Goal: Communication & Community: Answer question/provide support

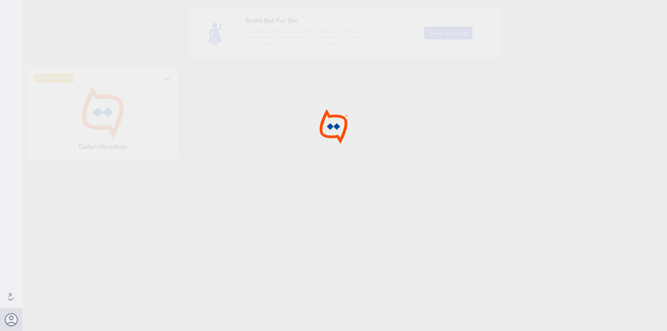
click at [109, 114] on div at bounding box center [333, 166] width 667 height 333
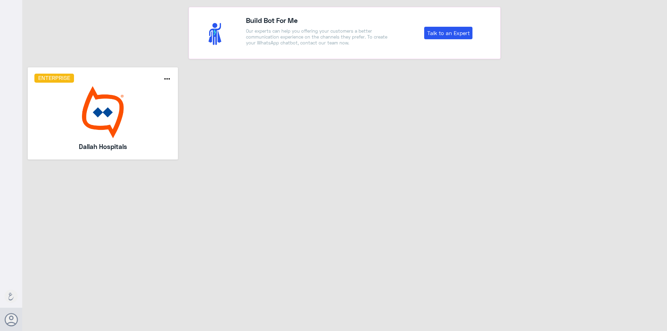
click at [109, 114] on img at bounding box center [102, 112] width 137 height 52
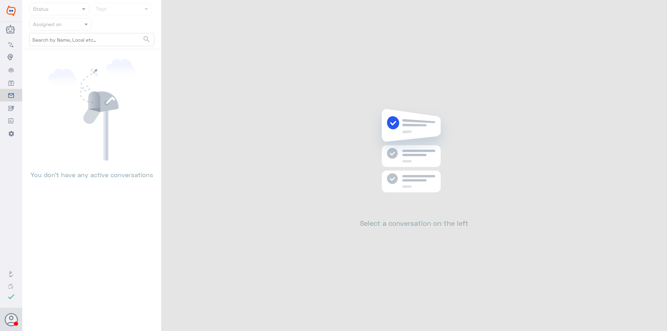
click at [63, 25] on input "text" at bounding box center [52, 24] width 38 height 8
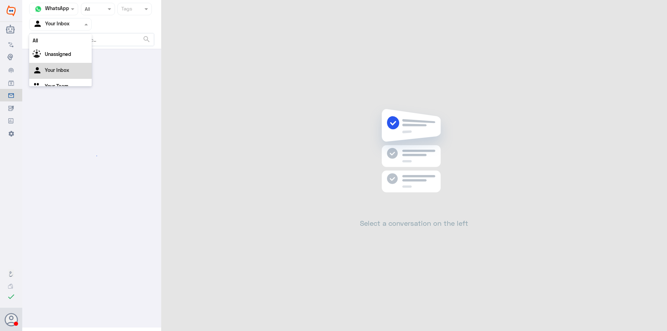
click at [75, 22] on div at bounding box center [61, 24] width 62 height 8
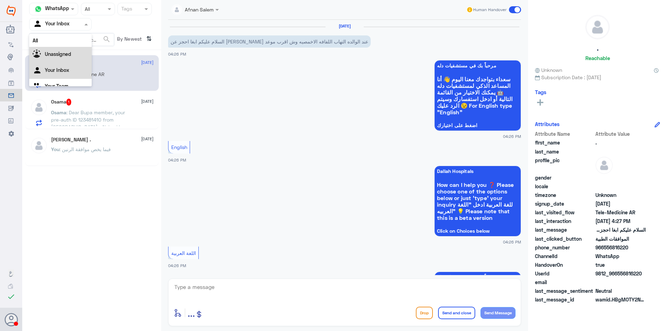
scroll to position [222, 0]
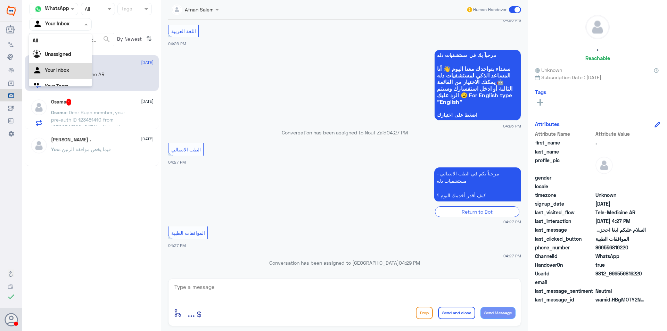
click at [141, 102] on span "[DATE]" at bounding box center [147, 101] width 12 height 6
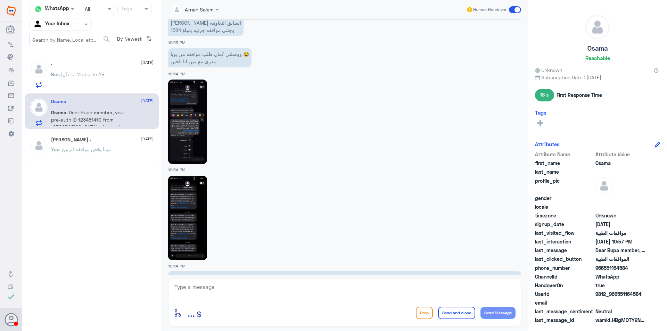
scroll to position [354, 0]
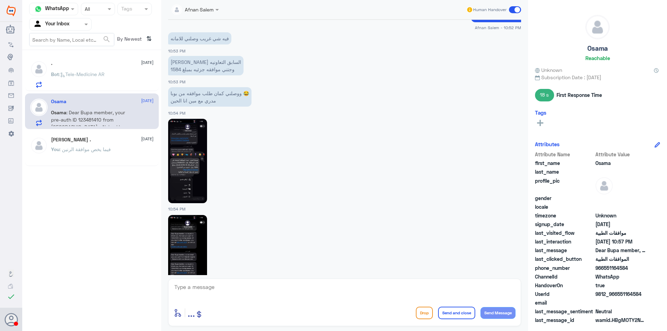
click at [199, 178] on img at bounding box center [187, 161] width 39 height 84
click at [188, 277] on div "Afnan Salem Human Handover [DATE] جاري التحقق HANAN ALHARBI - 09:25 PM [PERSON_…" at bounding box center [344, 166] width 367 height 333
click at [194, 256] on img at bounding box center [187, 257] width 39 height 84
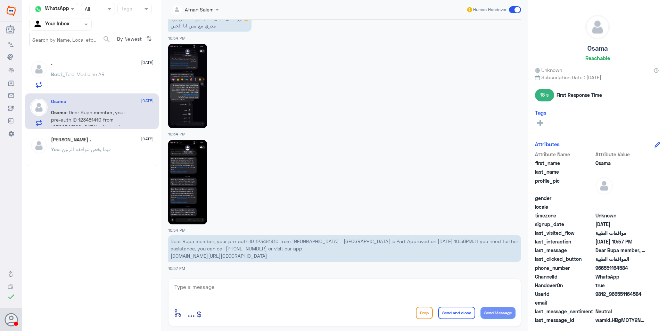
scroll to position [458, 0]
click at [266, 292] on textarea at bounding box center [345, 290] width 342 height 17
type textarea "g"
type textarea "ا"
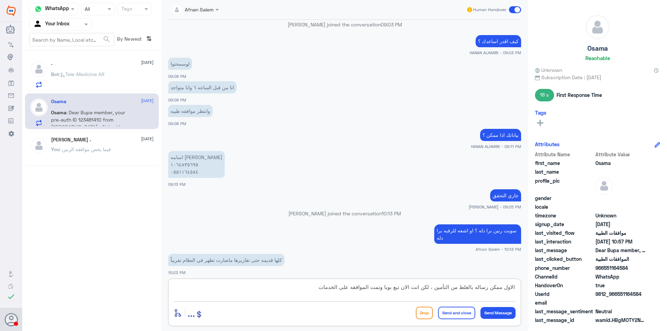
scroll to position [541, 0]
click at [182, 158] on p "اسامه مفيد [PERSON_NAME] ١٠٦٤٨٣٥٦٩٥ ٠٥٥١١٦٤٥٨٤" at bounding box center [196, 165] width 57 height 27
copy p "[PERSON_NAME]"
click at [446, 286] on textarea "الاول ممكن رساله بالغلط من التأمين ، لكن انت الان تبع بوبا وتمت الموافقه على ال…" at bounding box center [345, 290] width 342 height 17
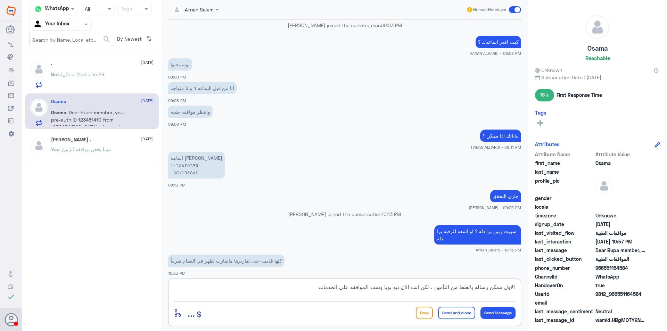
click at [446, 286] on textarea "الاول ممكن رساله بالغلط من التأمين ، لكن انت الان تبع بوبا وتمت الموافقه على ال…" at bounding box center [345, 290] width 342 height 17
type textarea "تم التواصل معك هاتفياً"
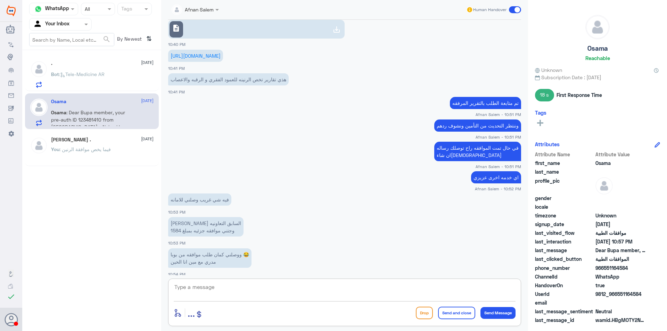
scroll to position [1187, 0]
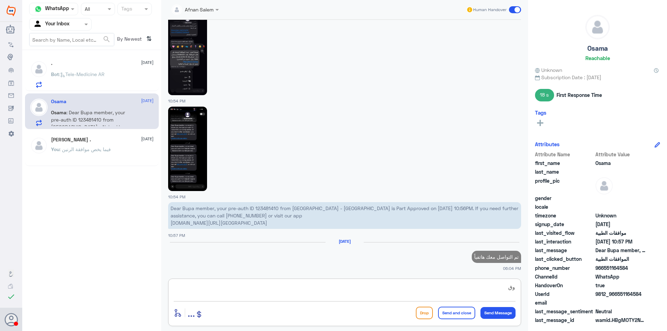
type textarea "و"
type textarea "وقدامك العافيه [PERSON_NAME]"
click at [454, 312] on button "Send and close" at bounding box center [456, 313] width 37 height 12
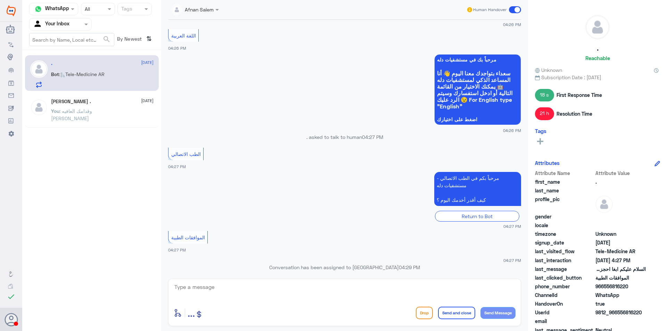
scroll to position [222, 0]
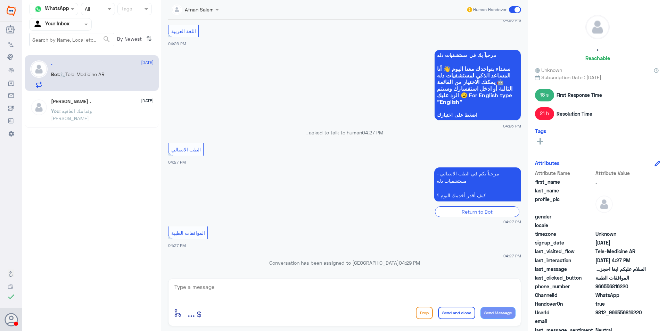
click at [420, 318] on button "Drop" at bounding box center [424, 313] width 17 height 12
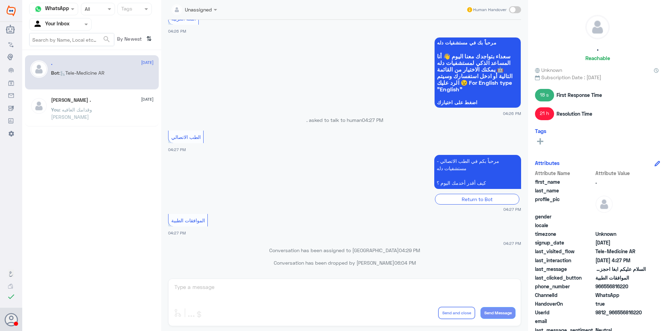
click at [72, 25] on div at bounding box center [61, 24] width 62 height 8
click at [72, 76] on div "Your Team" at bounding box center [60, 78] width 62 height 16
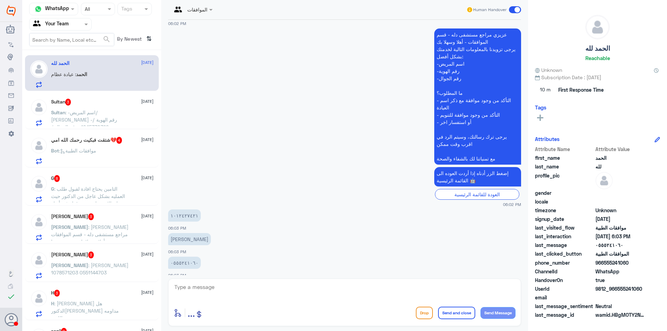
scroll to position [767, 0]
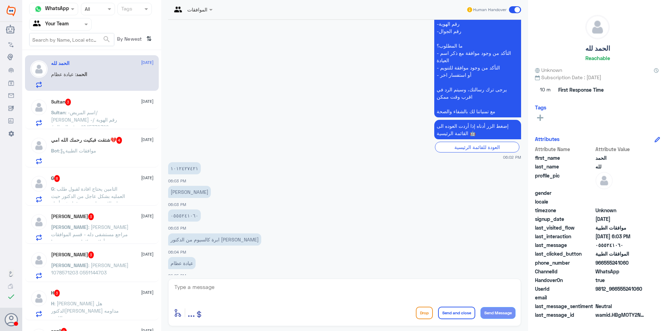
click at [202, 288] on textarea at bounding box center [345, 290] width 342 height 17
click at [184, 209] on p "٠٥٥٥٢٤١٠٦٠" at bounding box center [184, 215] width 33 height 12
copy p "٠٥٥٥٢٤١٠٦٠"
click at [110, 109] on span ": -اسم المريض/ [PERSON_NAME] -رقم الهوية / 1045330329 -رقم الجوال / 0599993994 …" at bounding box center [86, 130] width 70 height 42
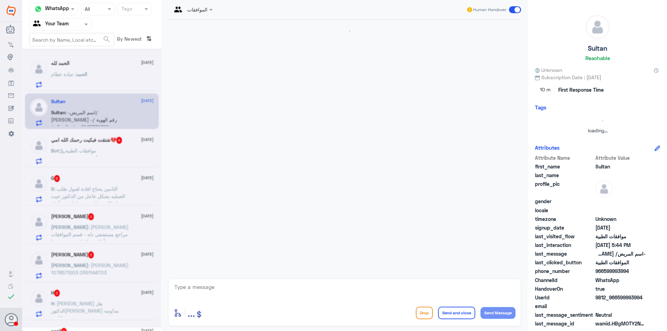
scroll to position [747, 0]
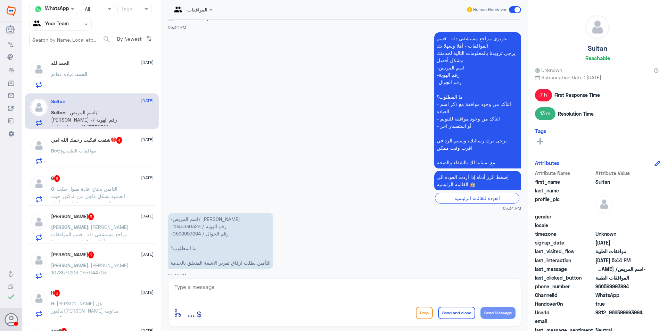
click at [190, 223] on p "-اسم المريض/ [PERSON_NAME] -رقم الهوية / 1045330329 -رقم الجوال / 0599993994 ما…" at bounding box center [220, 241] width 105 height 56
click at [191, 226] on p "-اسم المريض/ [PERSON_NAME] -رقم الهوية / 1045330329 -رقم الجوال / 0599993994 ما…" at bounding box center [220, 241] width 105 height 56
copy p "0599993994"
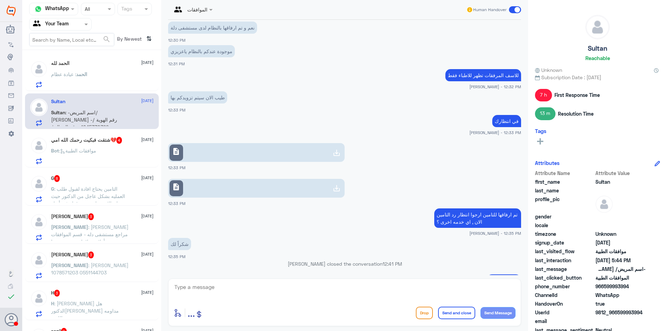
scroll to position [320, 0]
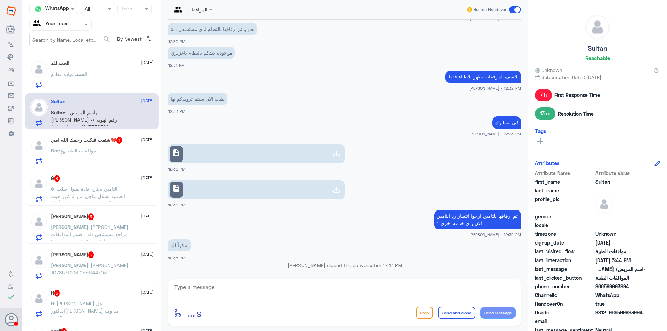
click at [258, 155] on link "description" at bounding box center [256, 153] width 176 height 19
click at [236, 190] on link "description" at bounding box center [256, 189] width 176 height 19
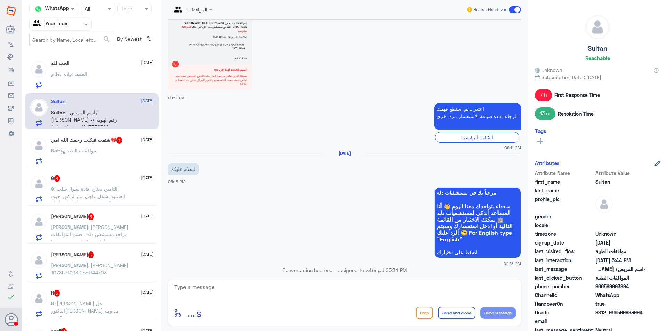
scroll to position [1795, 0]
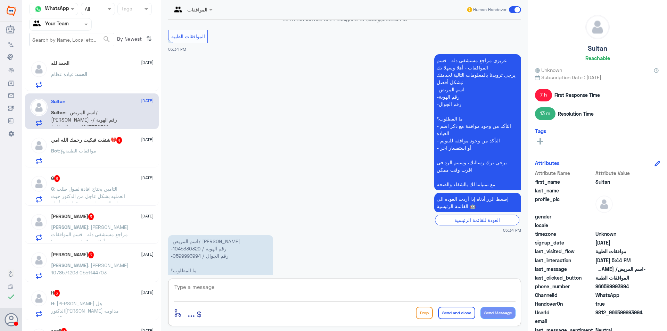
click at [261, 286] on textarea at bounding box center [345, 290] width 342 height 17
type textarea "t"
type textarea "ت"
type textarea "مرحبا عزيزي"
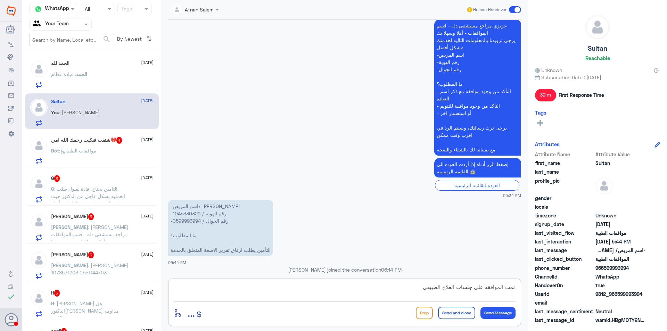
type textarea "تمت الموافقه على جلسات العلاج الطبيعي"
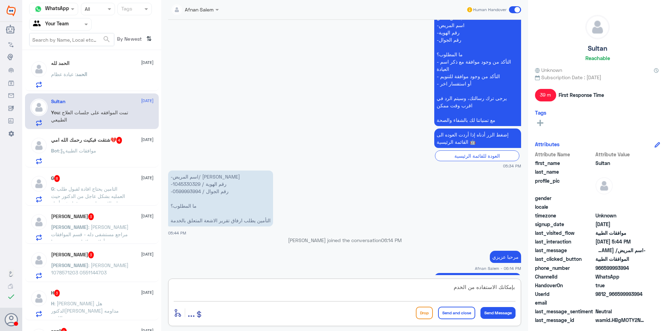
type textarea "بإمكانك الاستفاده من الخدمه"
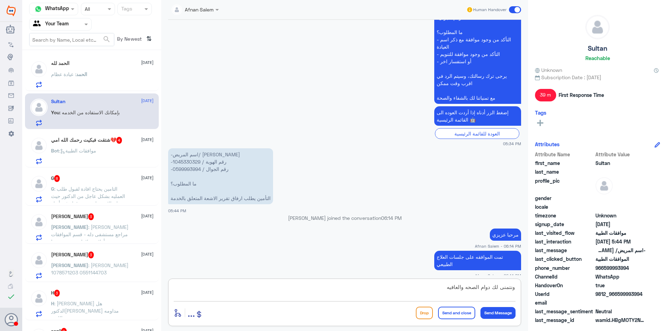
type textarea "ونتمنى لك دوام الصحه والعافيه"
click at [461, 318] on button "Send and close" at bounding box center [456, 313] width 37 height 12
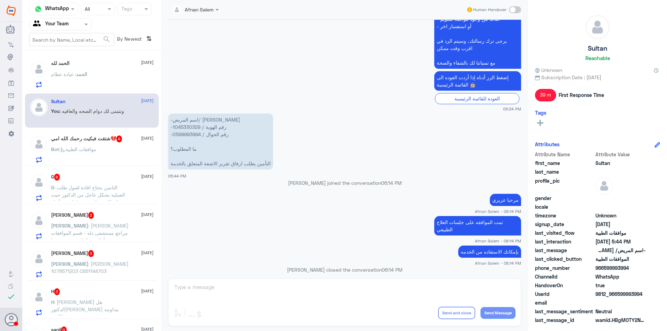
click at [114, 137] on h5 "شتقت فبكيت رحمك الله امي💔 4" at bounding box center [86, 138] width 71 height 7
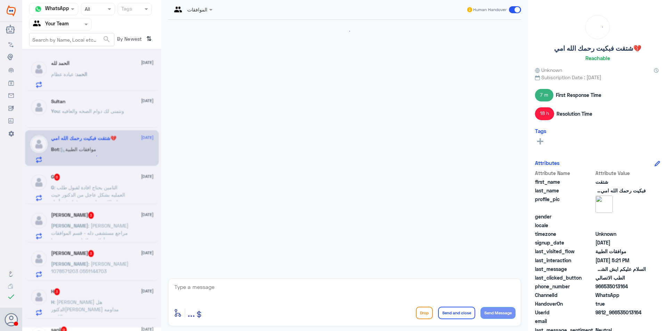
scroll to position [578, 0]
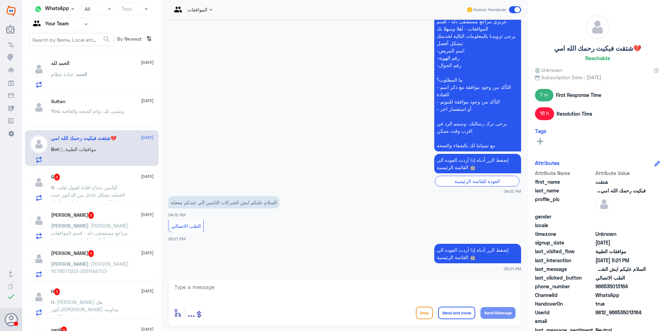
click at [87, 112] on span ": ونتمنى لك دوام الصحه والعافيه" at bounding box center [91, 111] width 65 height 6
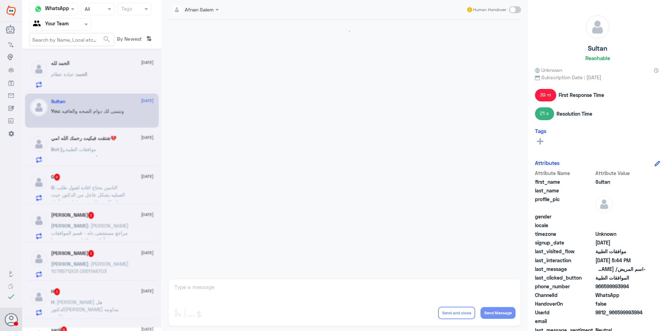
scroll to position [531, 0]
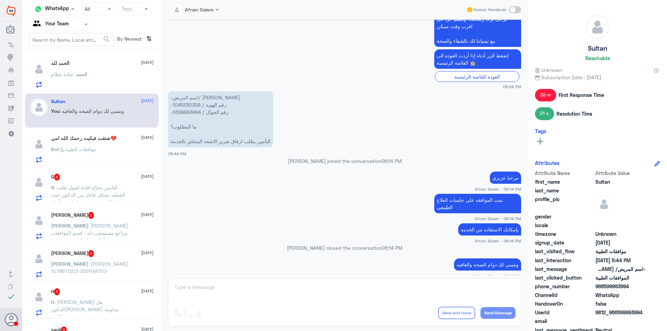
click at [105, 164] on div "شتقت فبكيت رحمك الله امي💔 [DATE] Bot : موافقات الطبية" at bounding box center [92, 148] width 134 height 36
click at [91, 82] on div "الحمد : عيادة عظام" at bounding box center [102, 80] width 102 height 16
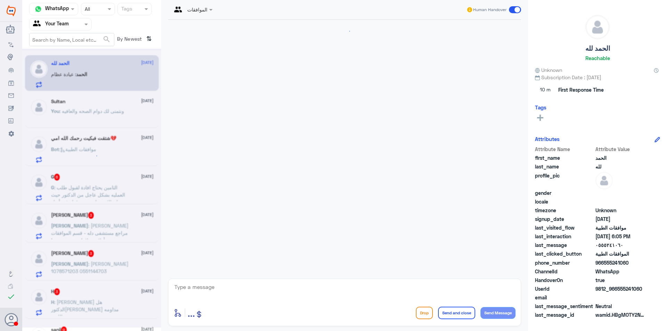
scroll to position [702, 0]
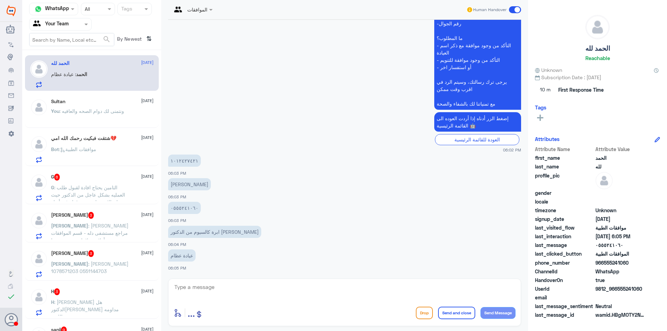
click at [88, 193] on span ": التامين يحتاج افادة لقبول طلب العمليه بشكل عاجل من الدكتور حيث ان الاشعه لم ت…" at bounding box center [88, 198] width 74 height 28
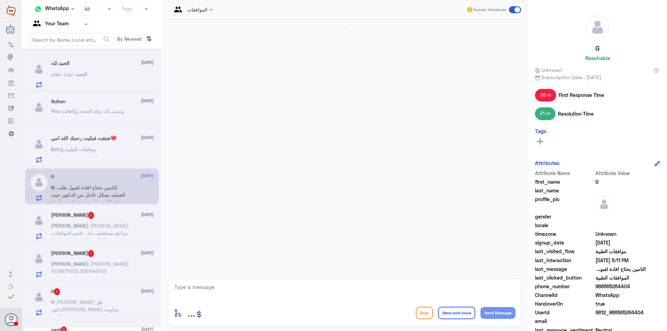
scroll to position [645, 0]
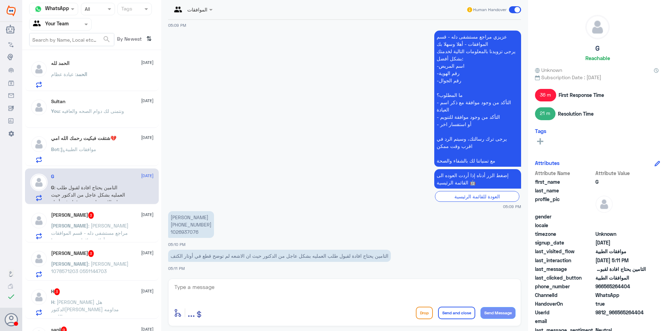
click at [190, 232] on p "[PERSON_NAME] [PHONE_NUMBER]" at bounding box center [191, 224] width 46 height 27
copy p "1026937076"
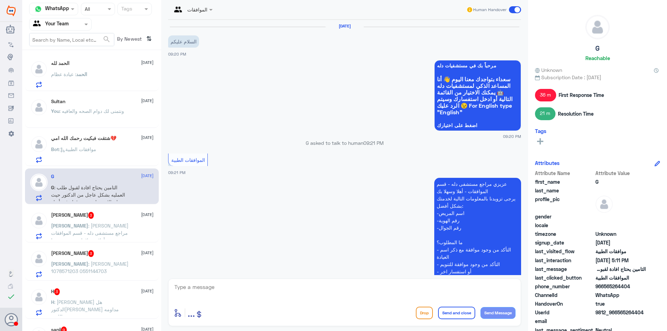
scroll to position [419, 0]
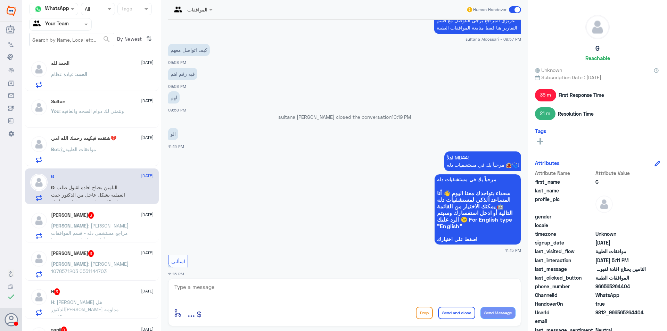
click at [73, 22] on div at bounding box center [61, 24] width 62 height 8
click at [76, 59] on div "Your Inbox" at bounding box center [60, 62] width 62 height 16
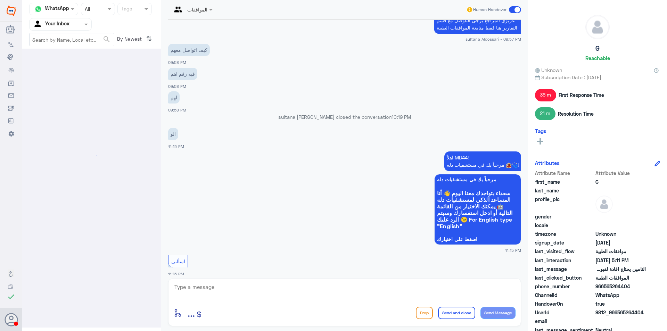
click at [73, 25] on div at bounding box center [61, 24] width 62 height 8
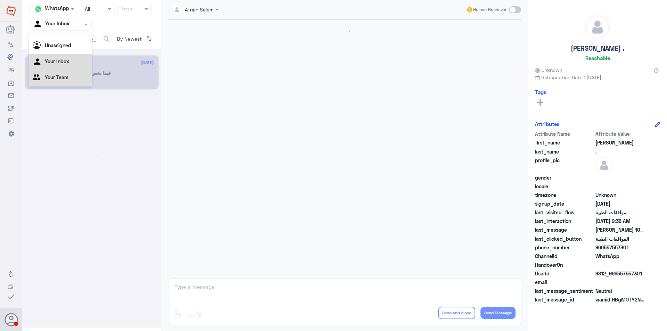
click at [72, 81] on div "Your Team" at bounding box center [60, 78] width 62 height 16
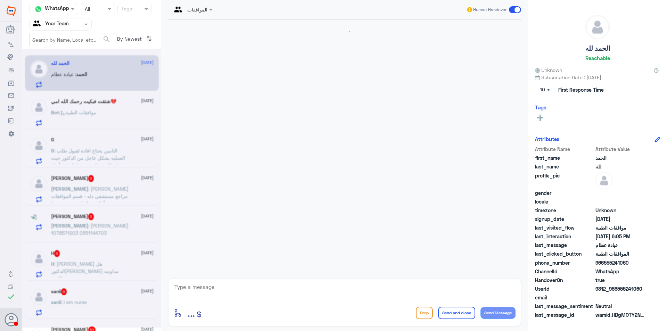
scroll to position [702, 0]
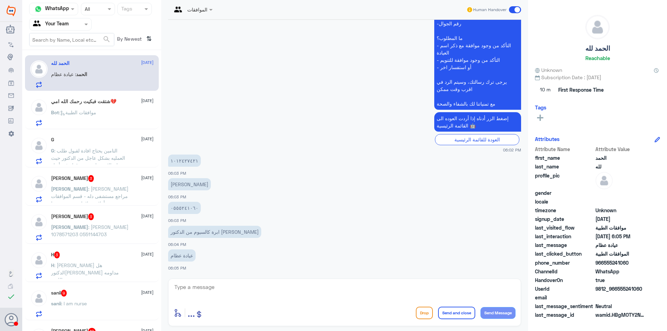
click at [101, 106] on div "شتقت فبكيت رحمك الله امي💔 [DATE] Bot : موافقات الطبية" at bounding box center [102, 112] width 102 height 27
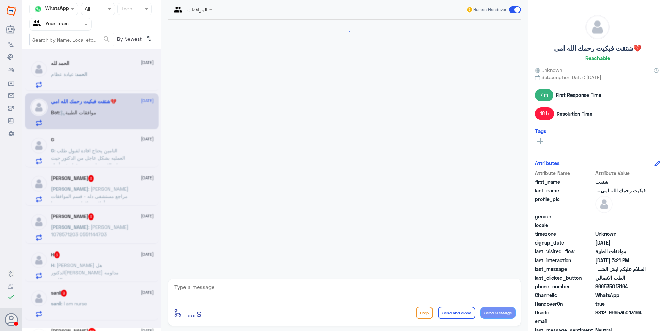
scroll to position [578, 0]
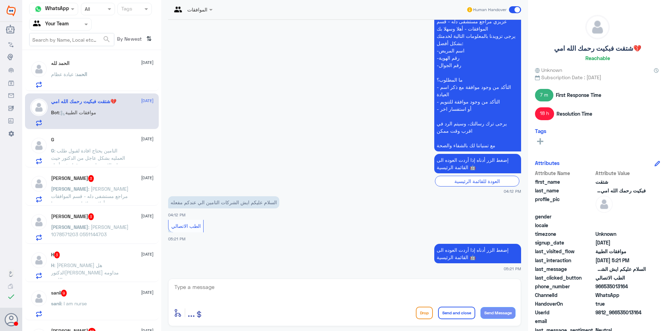
click at [104, 142] on div "G [DATE]" at bounding box center [102, 140] width 102 height 6
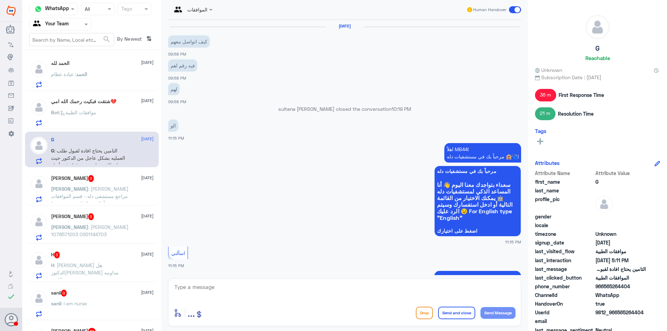
scroll to position [645, 0]
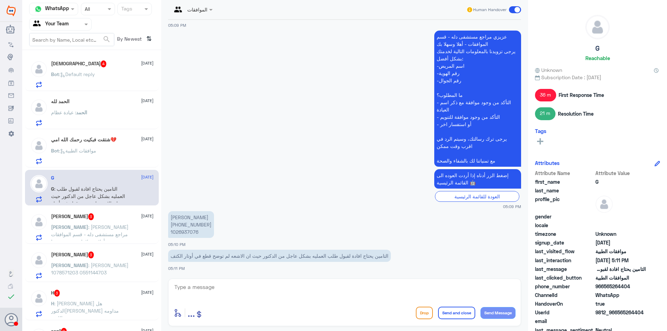
click at [105, 81] on div "Bot : Default reply" at bounding box center [102, 80] width 102 height 16
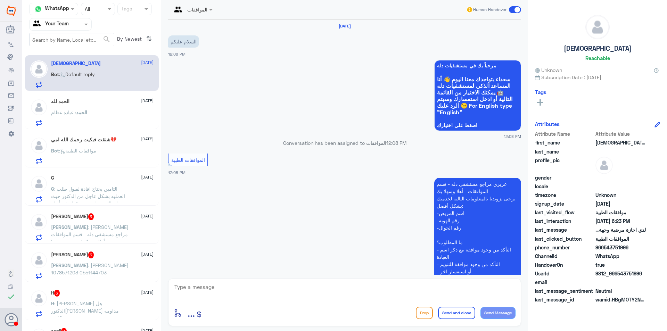
click at [101, 162] on div "Bot : موافقات الطبية" at bounding box center [102, 157] width 102 height 16
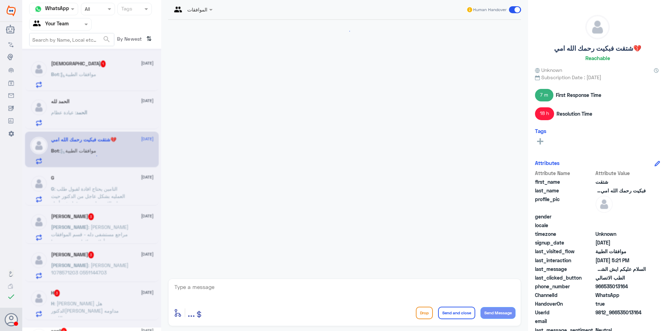
scroll to position [578, 0]
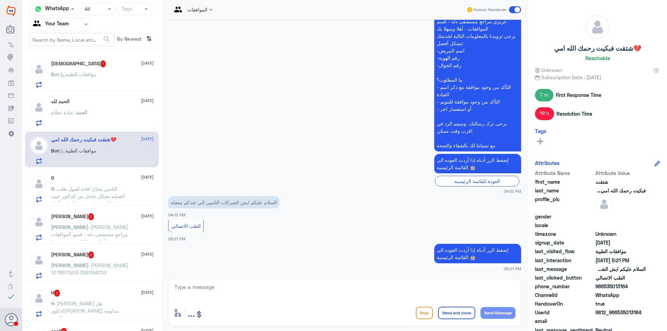
click at [115, 188] on span ": التامين يحتاج افادة لقبول طلب العمليه بشكل عاجل من الدكتور حيث ان الاشعه لم ت…" at bounding box center [88, 200] width 74 height 28
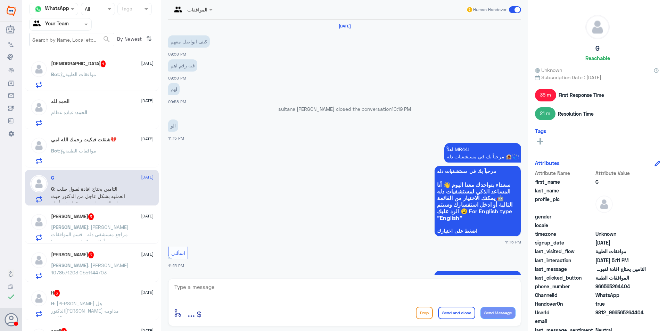
scroll to position [645, 0]
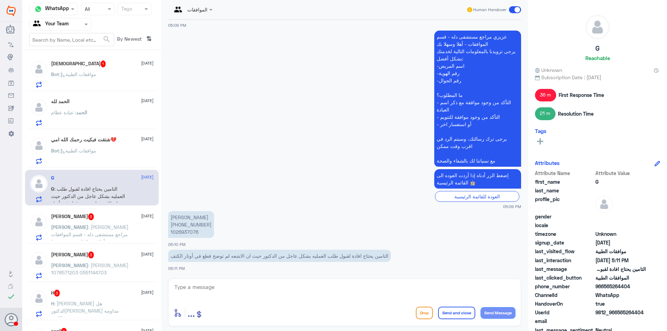
click at [122, 218] on div "[PERSON_NAME] 3 [DATE]" at bounding box center [102, 216] width 102 height 7
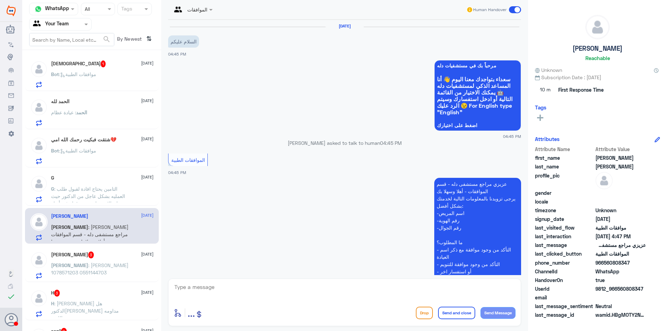
scroll to position [203, 0]
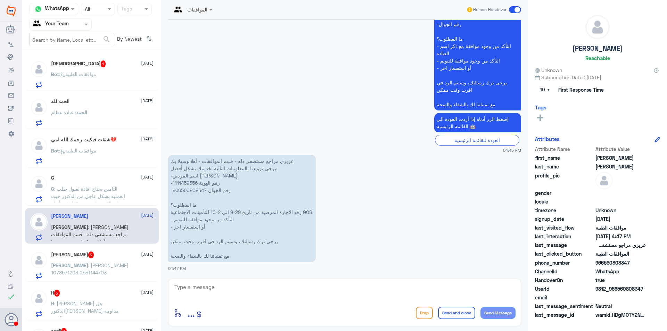
click at [191, 192] on p "عزيزي مراجع مستشفى دله - قسم الموافقات - أهلا وسهلا بك يرجى تزويدنا بالمعلومات …" at bounding box center [242, 208] width 148 height 107
click at [189, 181] on p "عزيزي مراجع مستشفى دله - قسم الموافقات - أهلا وسهلا بك يرجى تزويدنا بالمعلومات …" at bounding box center [242, 208] width 148 height 107
copy p "1111459556"
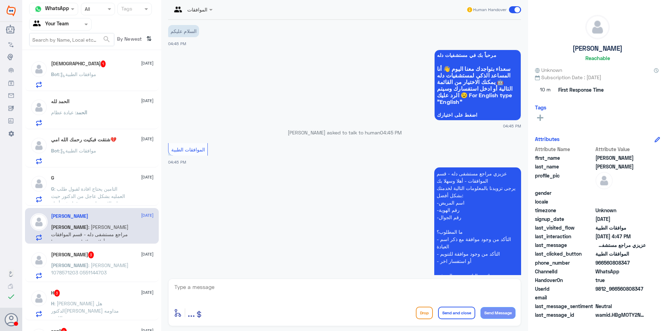
scroll to position [0, 0]
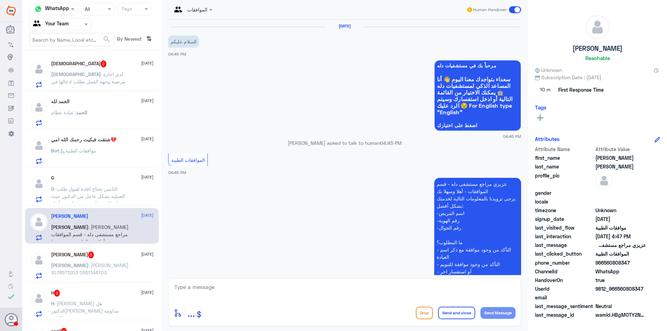
click at [120, 267] on p "[PERSON_NAME] : [PERSON_NAME] 1078571203 0551144703" at bounding box center [90, 269] width 78 height 17
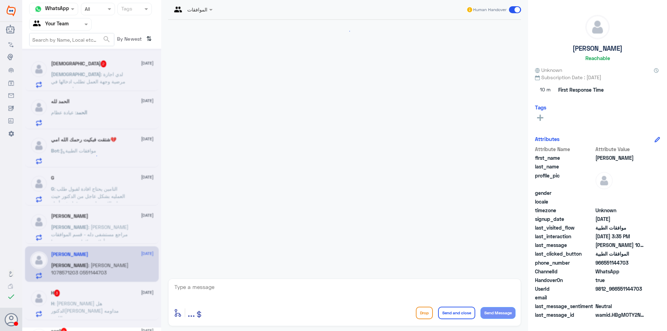
scroll to position [679, 0]
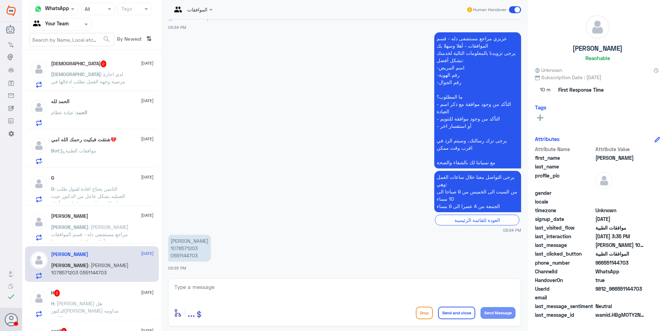
click at [175, 257] on p "[PERSON_NAME] 1078571203 0551144703" at bounding box center [189, 248] width 43 height 27
copy p "0551144703"
click at [92, 83] on p "ال[PERSON_NAME] sent an attachment" at bounding box center [79, 78] width 57 height 17
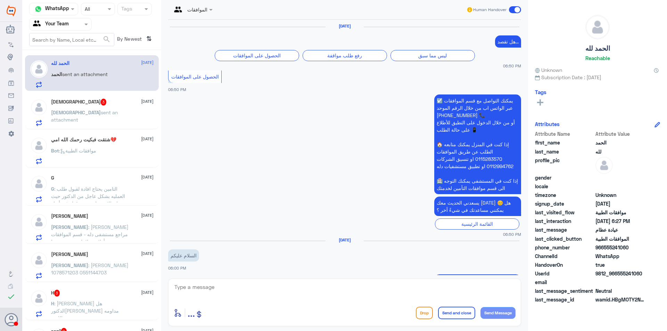
scroll to position [689, 0]
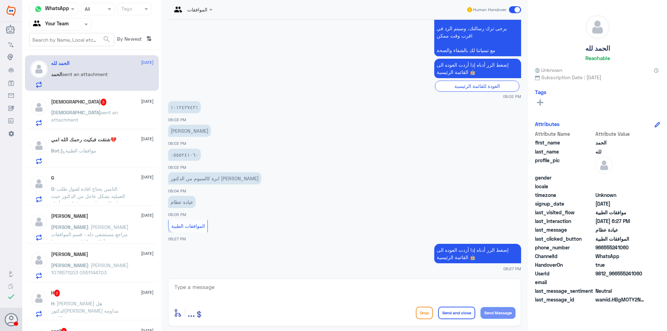
click at [103, 162] on div "Bot : موافقات الطبية" at bounding box center [102, 157] width 102 height 16
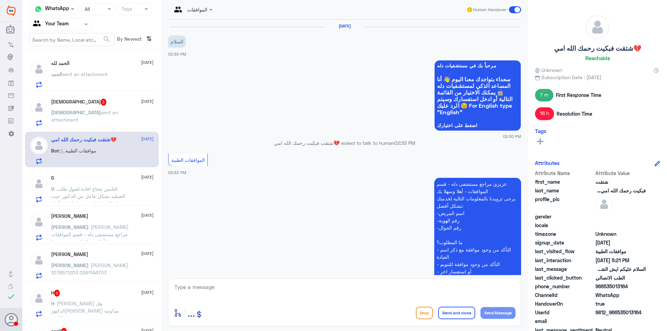
scroll to position [578, 0]
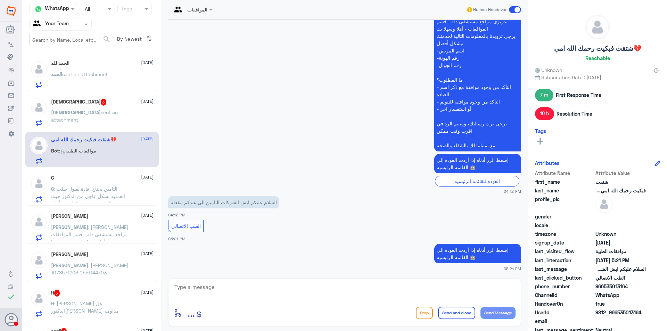
click at [120, 198] on span ": التامين يحتاج افادة لقبول طلب العمليه بشكل عاجل من الدكتور حيث ان الاشعه لم ت…" at bounding box center [88, 200] width 74 height 28
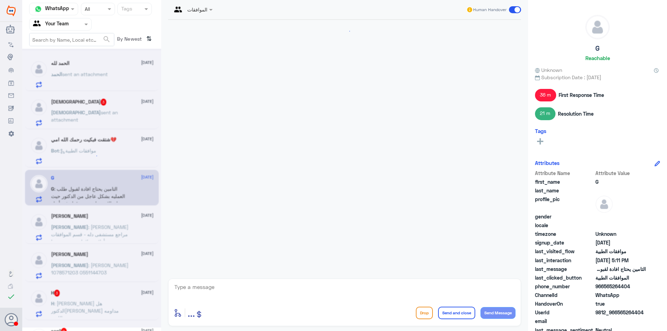
scroll to position [645, 0]
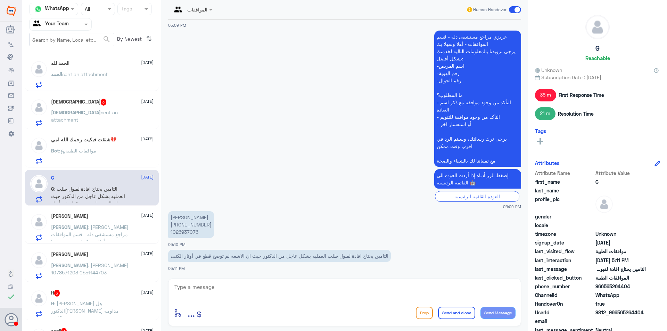
click at [186, 233] on p "[PERSON_NAME] [PHONE_NUMBER]" at bounding box center [191, 224] width 46 height 27
copy p "1026937076"
click at [123, 215] on div "[PERSON_NAME] [DATE]" at bounding box center [102, 216] width 102 height 6
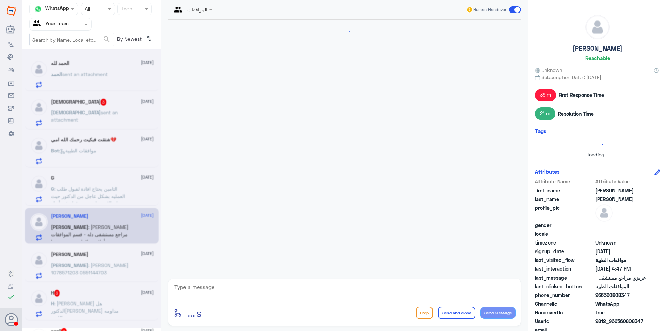
scroll to position [203, 0]
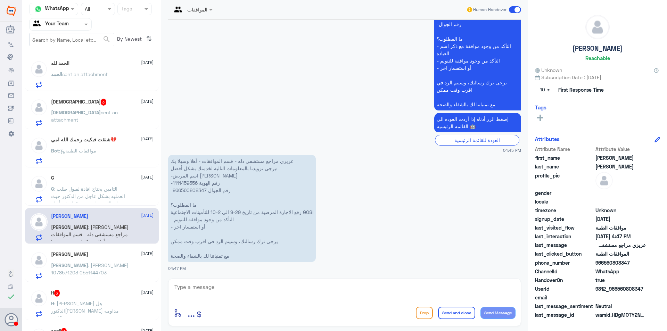
click at [113, 263] on p "[PERSON_NAME] : [PERSON_NAME] 1078571203 0551144703" at bounding box center [90, 269] width 78 height 17
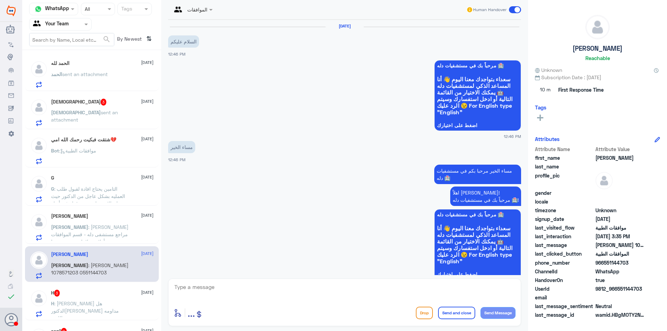
scroll to position [679, 0]
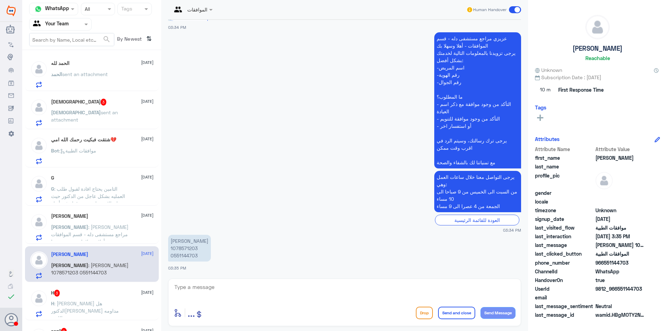
click at [187, 257] on p "[PERSON_NAME] 1078571203 0551144703" at bounding box center [189, 248] width 43 height 27
copy p "0551144703"
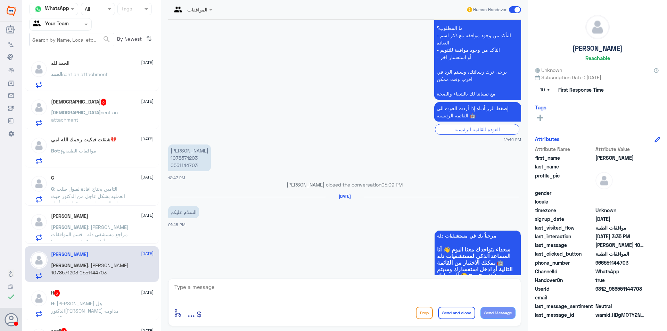
scroll to position [401, 0]
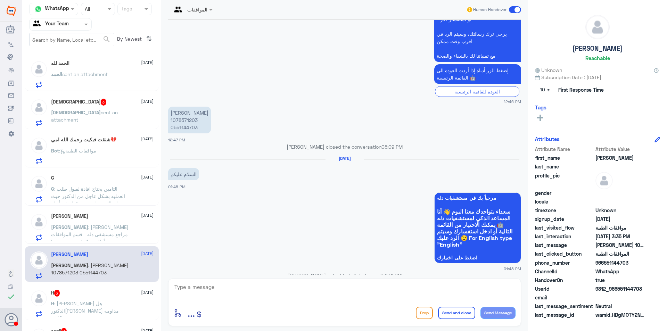
click at [84, 116] on p "[PERSON_NAME] sent an attachment" at bounding box center [90, 117] width 78 height 17
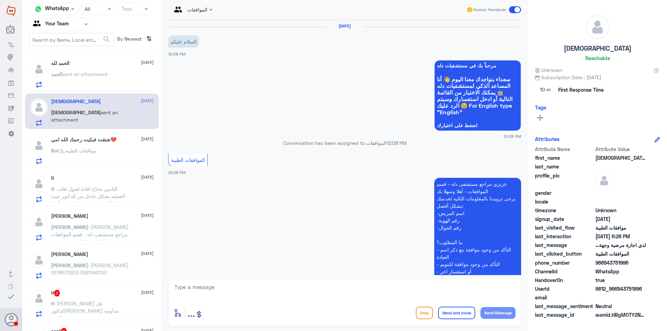
scroll to position [525, 0]
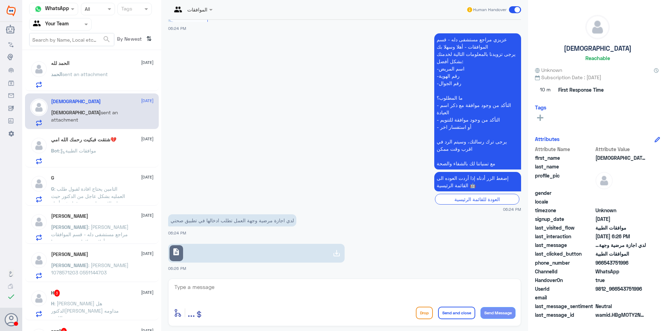
click at [90, 77] on p "ال[PERSON_NAME] sent an attachment" at bounding box center [79, 78] width 57 height 17
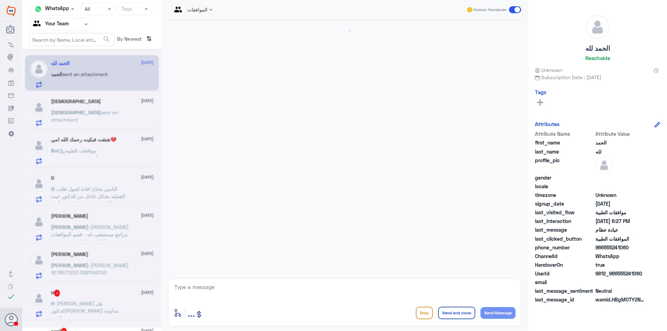
scroll to position [689, 0]
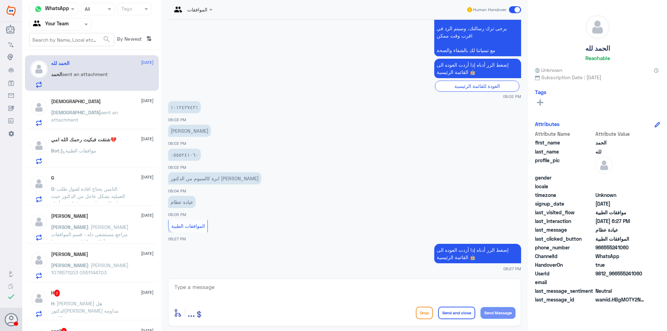
click at [96, 157] on p "Bot : موافقات الطبية" at bounding box center [73, 155] width 45 height 17
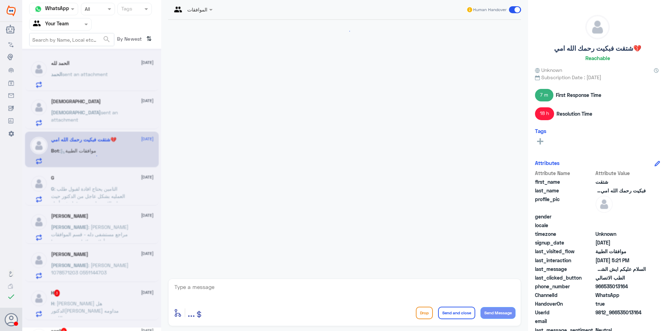
click at [116, 196] on span ": التامين يحتاج افادة لقبول طلب العمليه بشكل عاجل من الدكتور حيث ان الاشعه لم ت…" at bounding box center [88, 200] width 74 height 28
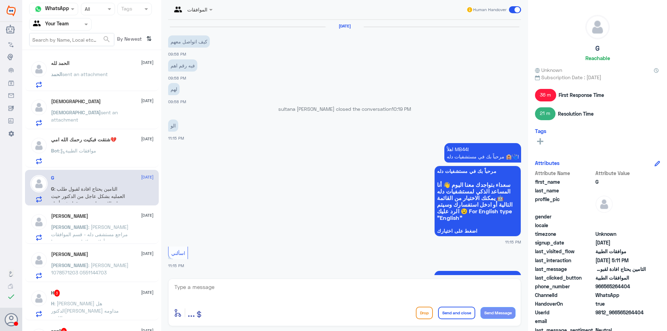
scroll to position [645, 0]
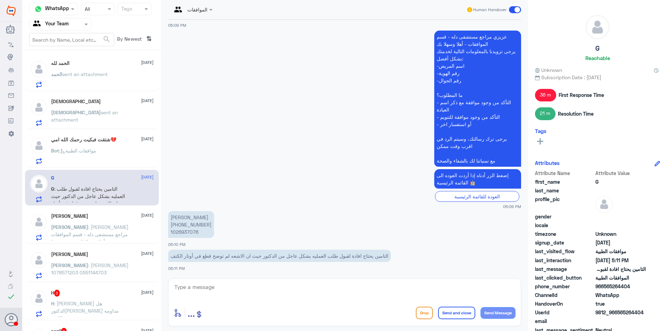
click at [192, 234] on p "[PERSON_NAME] [PHONE_NUMBER]" at bounding box center [191, 224] width 46 height 27
copy p "1026937076"
click at [95, 232] on span ": [PERSON_NAME] مراجع مستشفى دله - قسم الموافقات - أهلا وسهلا بك يرجى تزويدنا ب…" at bounding box center [89, 274] width 77 height 101
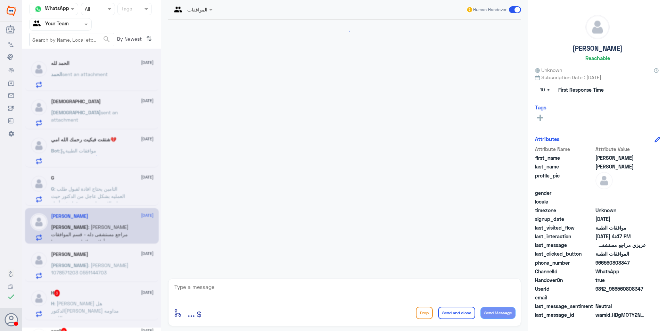
scroll to position [203, 0]
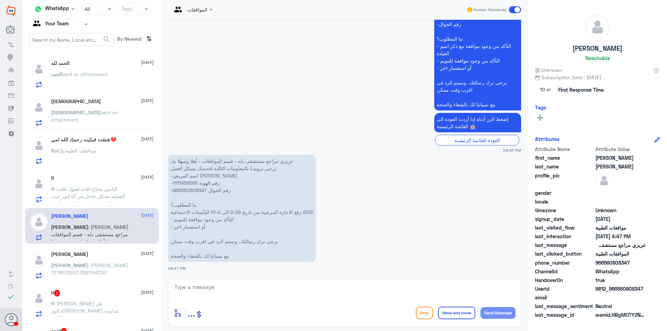
click at [127, 265] on p "[PERSON_NAME] : [PERSON_NAME] 1078571203 0551144703" at bounding box center [90, 269] width 78 height 17
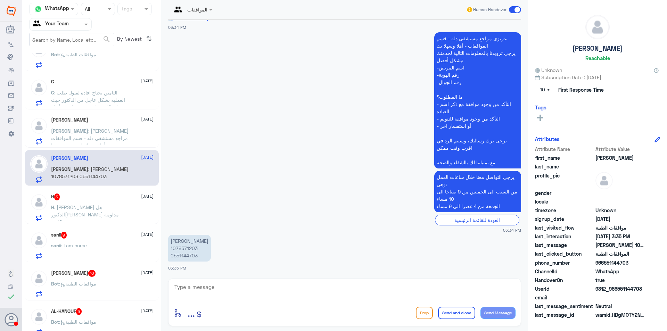
scroll to position [104, 0]
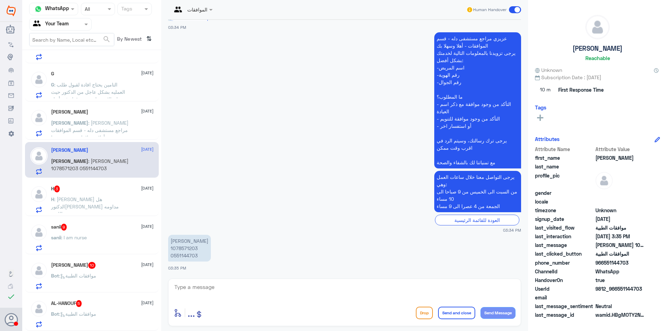
click at [187, 251] on p "[PERSON_NAME] 1078571203 0551144703" at bounding box center [189, 248] width 43 height 27
click at [98, 214] on div "H 3 [DATE] H : [PERSON_NAME] هل الدكتور[PERSON_NAME] مداومه الليوم" at bounding box center [92, 198] width 134 height 36
click at [98, 213] on div "H 3 [DATE] H : [PERSON_NAME] هل الدكتور[PERSON_NAME] مداومه الليوم" at bounding box center [92, 198] width 134 height 36
click at [97, 201] on span ": [PERSON_NAME] هل الدكتور[PERSON_NAME] مداومه الليوم" at bounding box center [85, 206] width 68 height 20
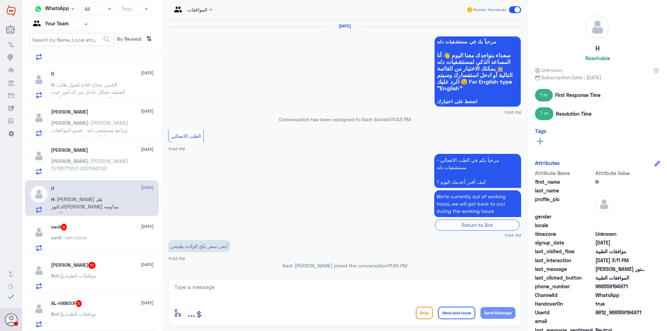
scroll to position [538, 0]
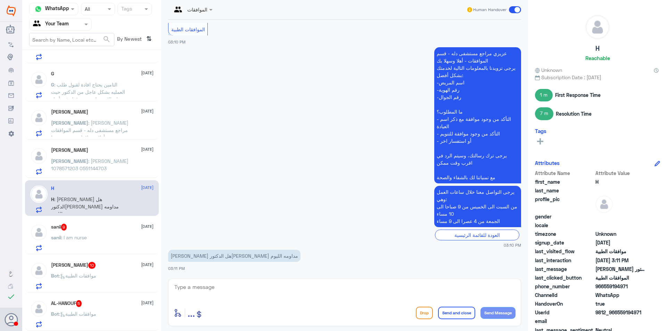
click at [117, 237] on div "sanii : I am nurse" at bounding box center [102, 243] width 102 height 16
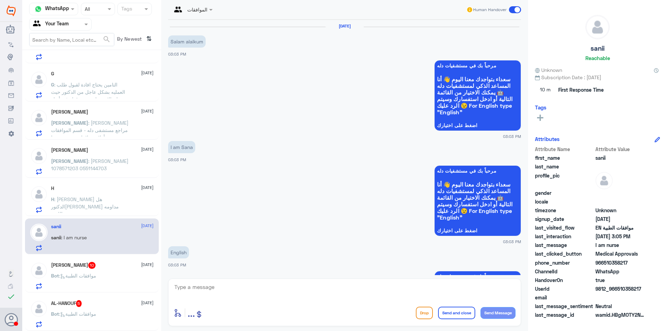
click at [417, 314] on button "Drop" at bounding box center [424, 313] width 17 height 12
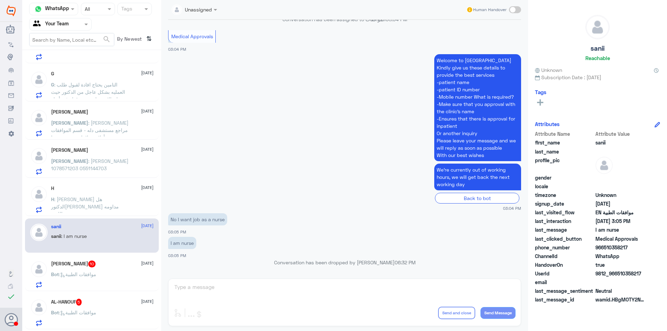
click at [126, 270] on div "[PERSON_NAME] 10 [DATE] Bot : موافقات الطبية" at bounding box center [102, 273] width 102 height 27
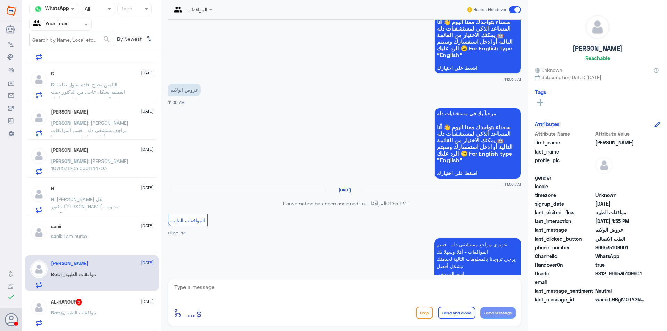
scroll to position [436, 0]
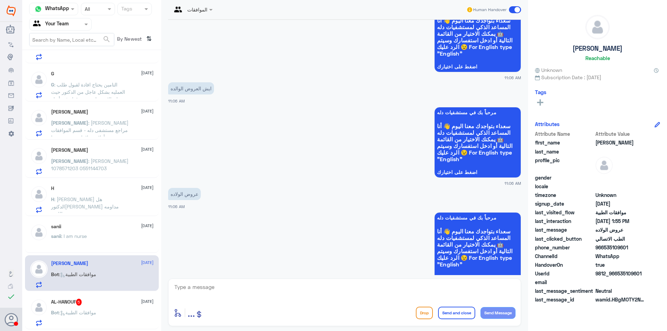
click at [427, 307] on button "Drop" at bounding box center [424, 313] width 17 height 12
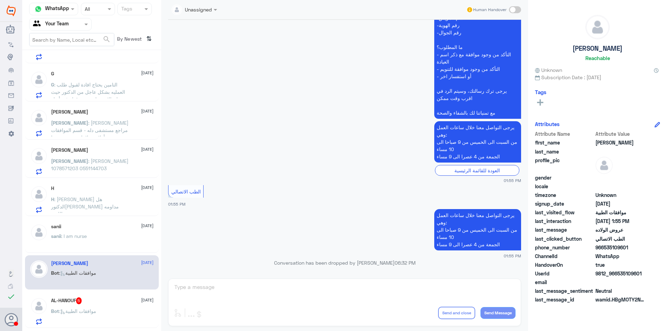
click at [95, 309] on span ": موافقات الطبية" at bounding box center [77, 311] width 37 height 6
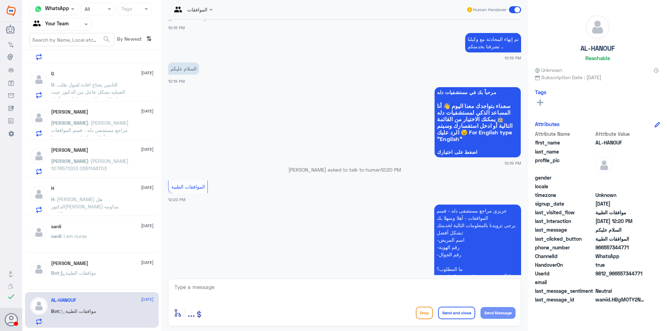
scroll to position [278, 0]
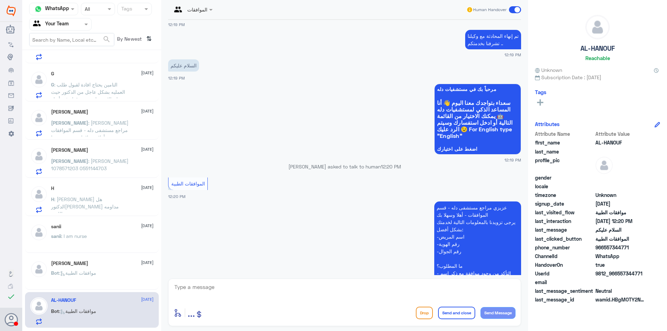
drag, startPoint x: 524, startPoint y: 137, endPoint x: 519, endPoint y: 213, distance: 76.5
click at [522, 214] on div "الموافقات Human Handover [DATE] السلام عليكم الله يعافيكم ، هل فيه دوام [DATE] …" at bounding box center [344, 166] width 367 height 333
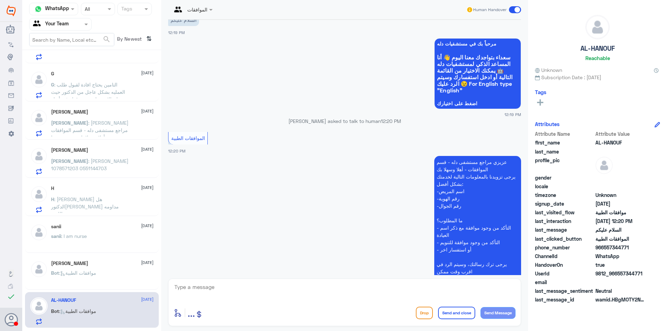
scroll to position [409, 0]
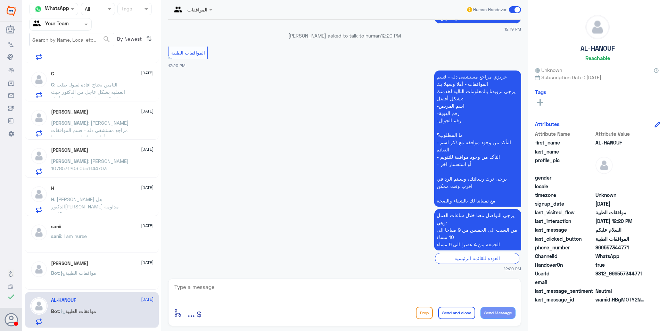
click at [422, 315] on button "Drop" at bounding box center [424, 313] width 17 height 12
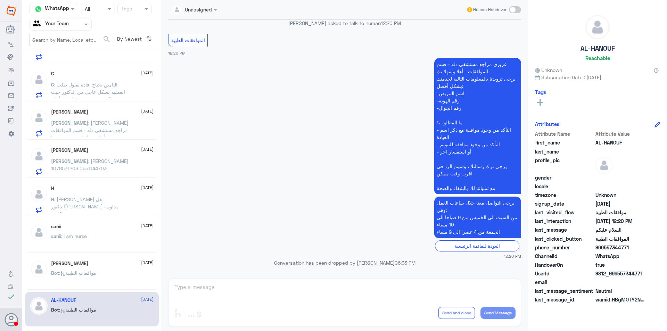
scroll to position [312, 0]
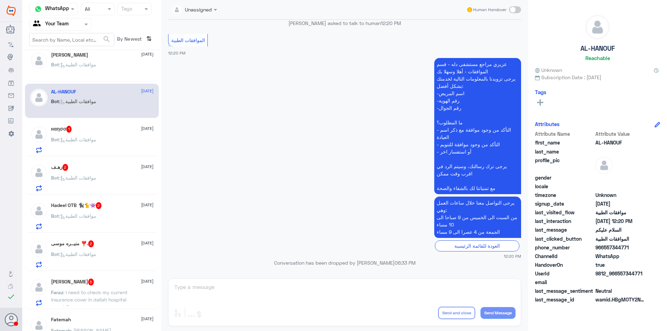
click at [108, 142] on div "Bot : موافقات الطبية" at bounding box center [102, 145] width 102 height 16
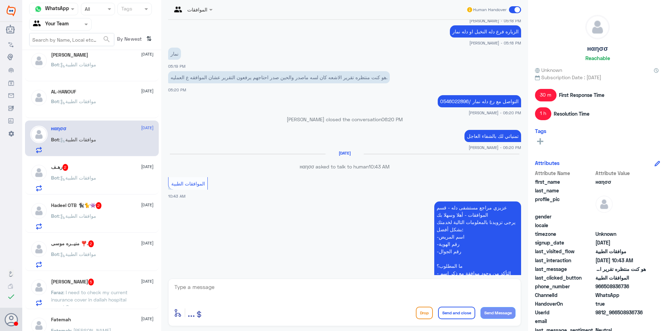
scroll to position [521, 0]
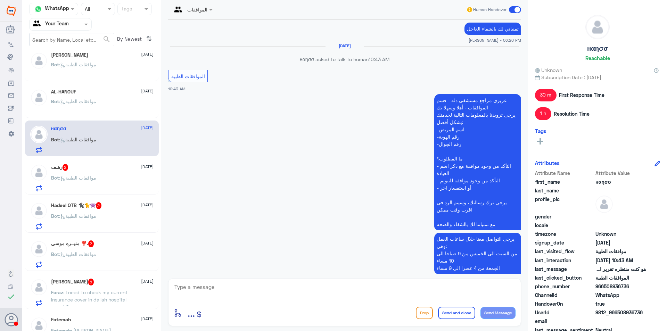
click at [96, 182] on p "Bot : موافقات الطبية" at bounding box center [73, 182] width 45 height 17
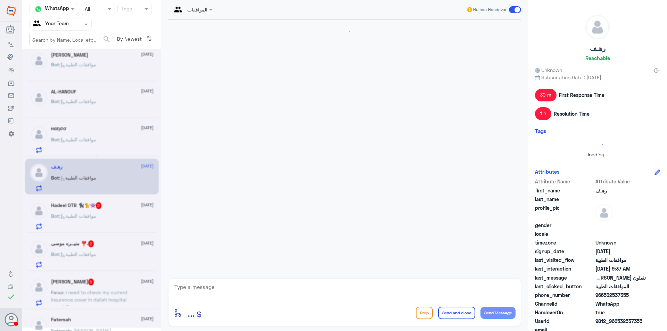
scroll to position [107, 0]
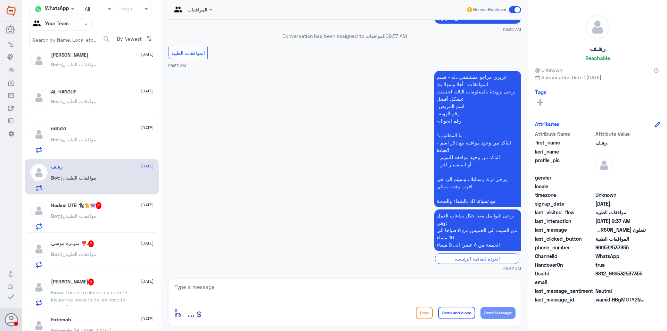
click at [103, 142] on div "Bot : موافقات الطبية" at bounding box center [102, 145] width 102 height 16
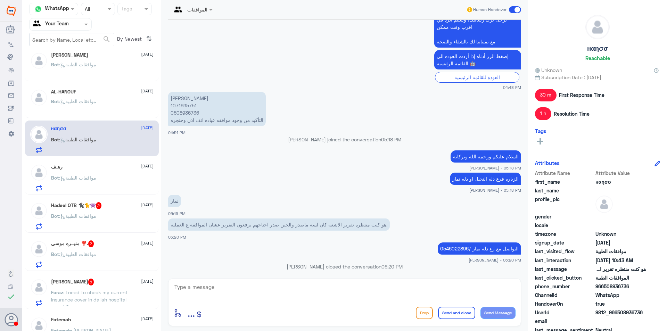
click at [178, 112] on p "[PERSON_NAME] 1071695751 0508936736 التأكيد من وجود موافقه عياده انف اذن وحنجره" at bounding box center [217, 109] width 98 height 34
copy p "0508936736"
click at [90, 177] on span ": موافقات الطبية" at bounding box center [77, 178] width 37 height 6
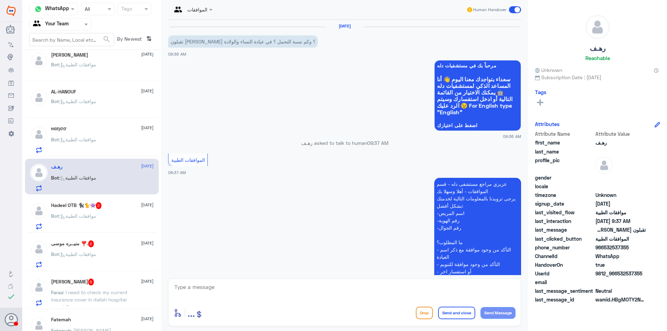
drag, startPoint x: 631, startPoint y: 247, endPoint x: 603, endPoint y: 247, distance: 27.8
click at [603, 247] on span "966532537355" at bounding box center [620, 247] width 50 height 7
click at [93, 208] on h5 "Hadeel OTB 🐈‍⬛🐈👾 2" at bounding box center [76, 205] width 51 height 7
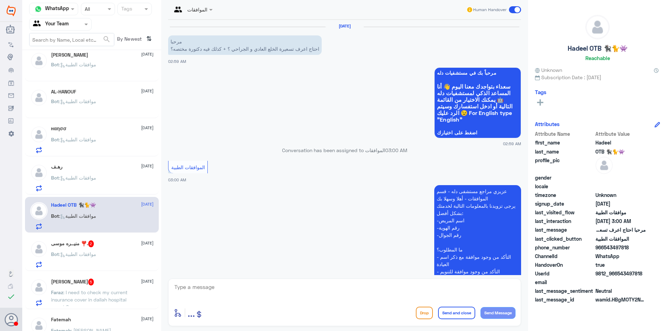
click at [120, 253] on div "Bot : موافقات الطبية" at bounding box center [102, 260] width 102 height 16
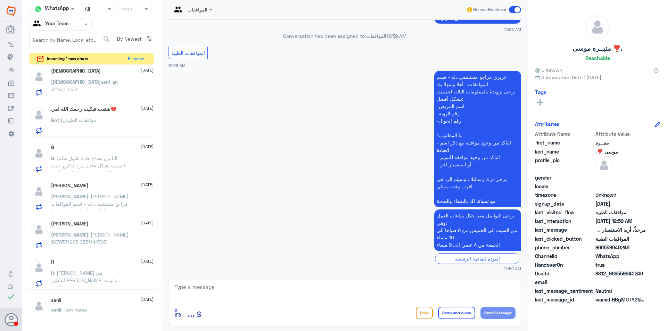
scroll to position [139, 0]
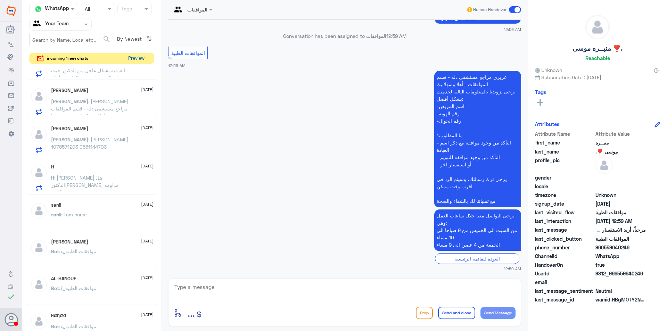
click at [141, 53] on button "Preview" at bounding box center [136, 58] width 22 height 11
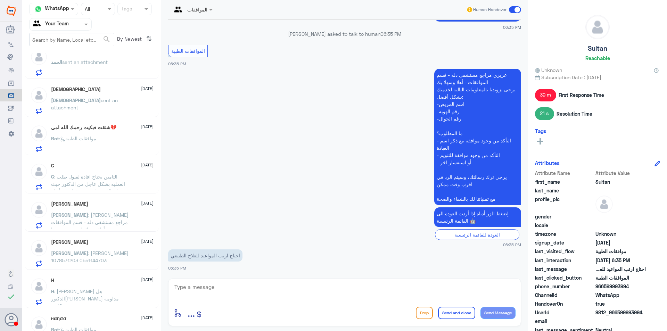
scroll to position [69, 0]
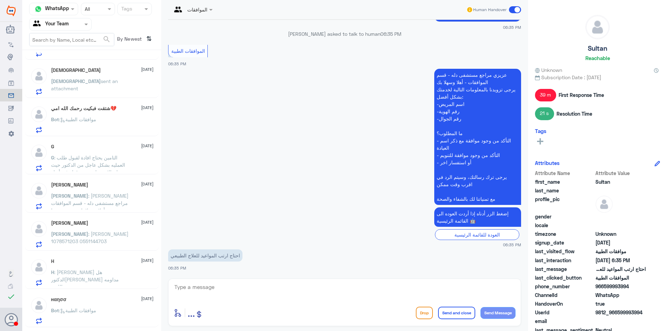
click at [110, 201] on span ": [PERSON_NAME] مراجع مستشفى دله - قسم الموافقات - أهلا وسهلا بك يرجى تزويدنا ب…" at bounding box center [89, 243] width 77 height 101
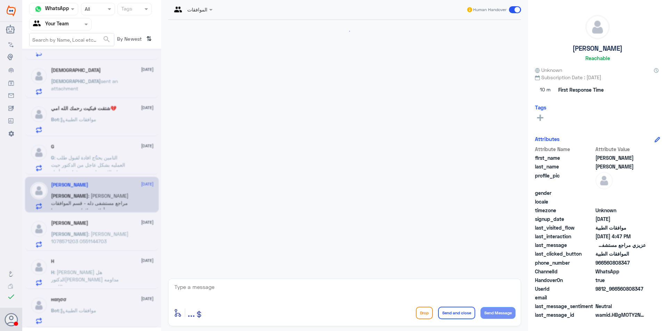
scroll to position [203, 0]
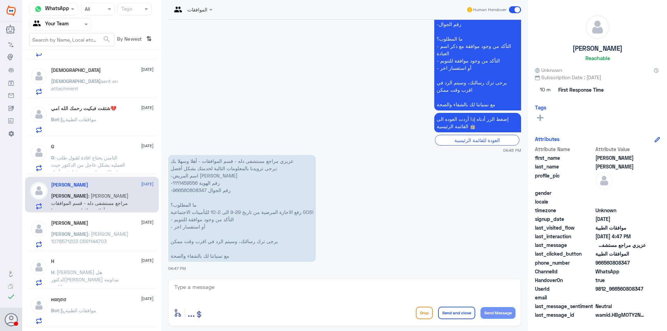
click at [74, 253] on div "H [DATE] H : [PERSON_NAME] هل الدكتور[PERSON_NAME] مداومه الليوم" at bounding box center [92, 271] width 134 height 36
click at [88, 241] on span ": [PERSON_NAME] 1078571203 0551144703" at bounding box center [89, 237] width 77 height 13
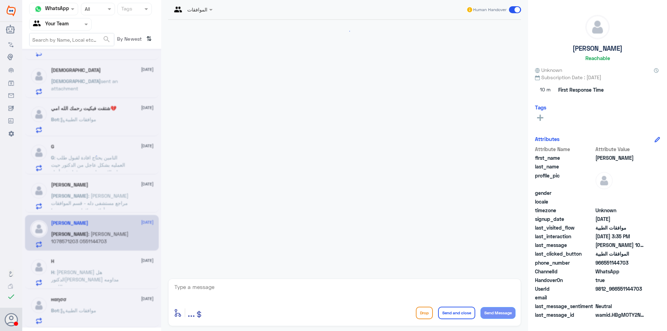
scroll to position [679, 0]
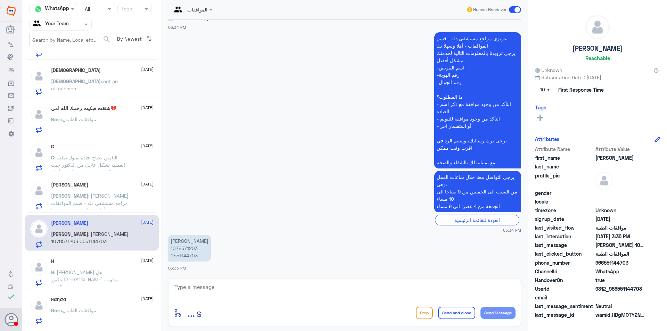
click at [189, 257] on p "[PERSON_NAME] 1078571203 0551144703" at bounding box center [189, 248] width 43 height 27
click at [102, 279] on p "H : [PERSON_NAME] هل الدكتور[PERSON_NAME] مداومه الليوم" at bounding box center [90, 276] width 78 height 17
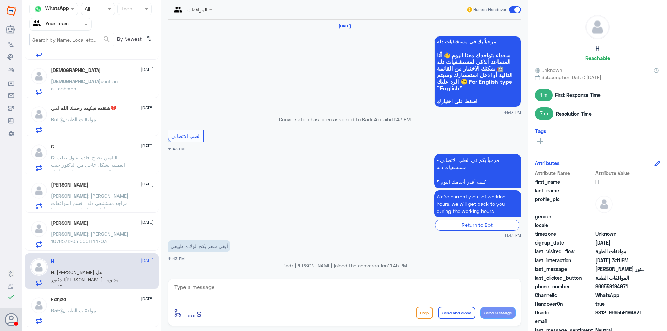
scroll to position [538, 0]
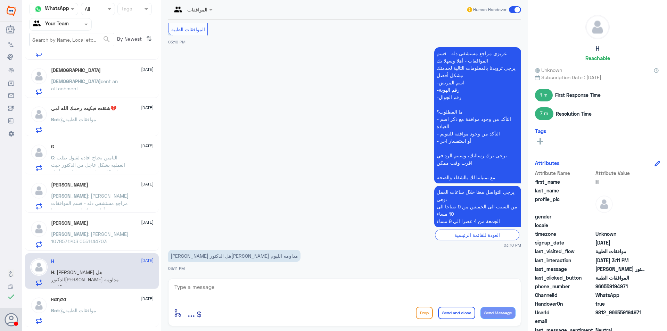
click at [104, 303] on div "нαησσ [DATE] Bot : موافقات الطبية" at bounding box center [102, 309] width 102 height 27
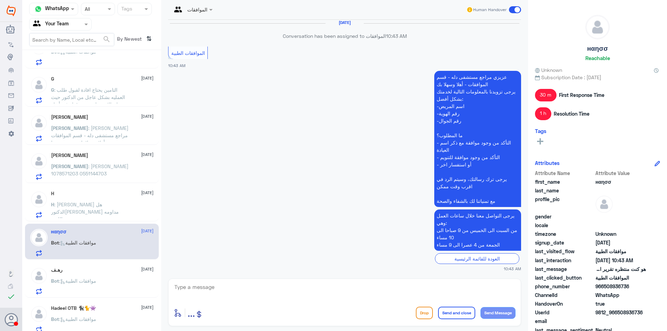
scroll to position [208, 0]
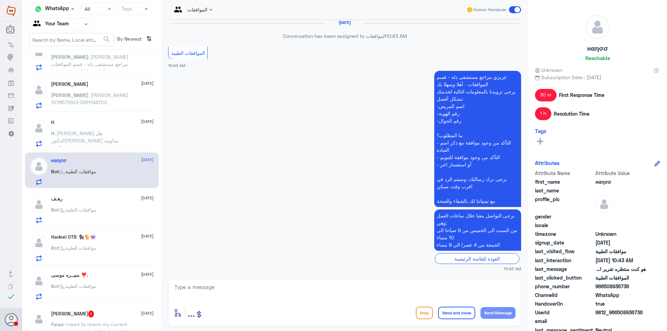
click at [116, 233] on div "Hadeel OTB 🐈‍⬛🐈👾 [DATE] Bot : موافقات الطبية" at bounding box center [92, 247] width 134 height 36
click at [113, 220] on div "Bot : موافقات الطبية" at bounding box center [102, 216] width 102 height 16
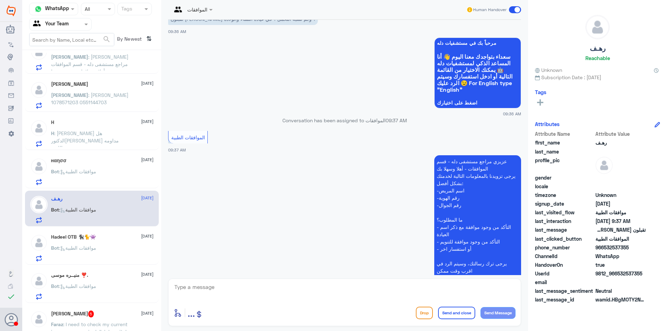
scroll to position [35, 0]
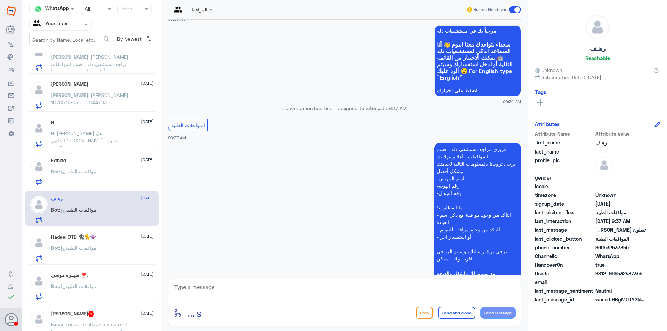
click at [106, 260] on div "Bot : موافقات الطبية" at bounding box center [102, 254] width 102 height 16
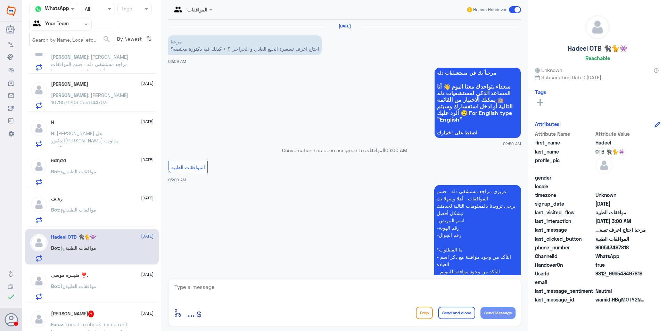
click at [91, 288] on span ": موافقات الطبية" at bounding box center [77, 286] width 37 height 6
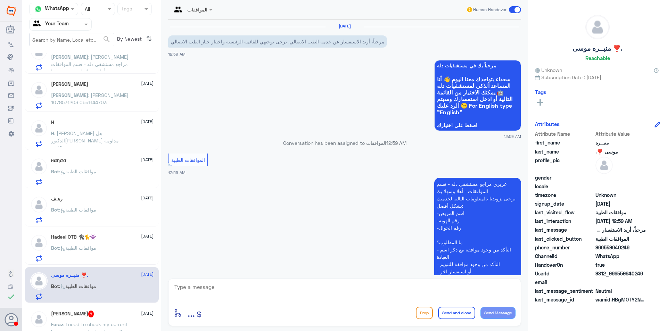
click at [88, 316] on span "5" at bounding box center [91, 313] width 6 height 7
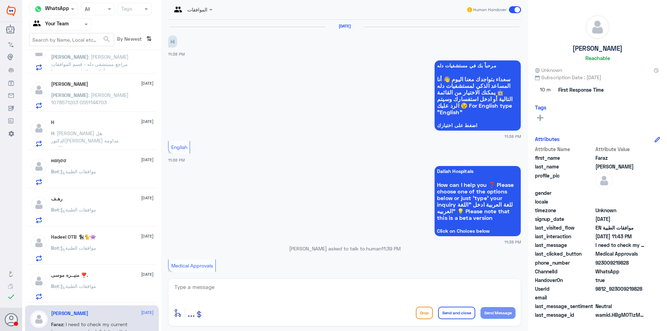
scroll to position [231, 0]
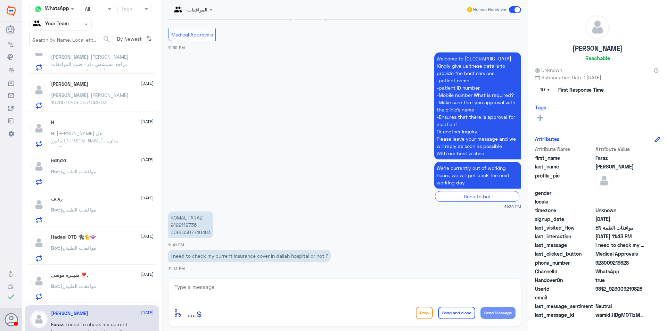
click at [180, 228] on p "KOMAL FARAZ 2422112736 00966507740483" at bounding box center [190, 224] width 45 height 27
click at [187, 231] on p "KOMAL FARAZ 2422112736 00966507740483" at bounding box center [190, 224] width 45 height 27
click at [195, 223] on p "KOMAL FARAZ 2422112736 00966507740483" at bounding box center [190, 224] width 45 height 27
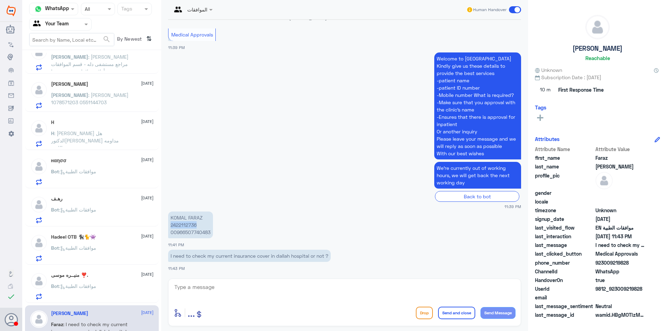
click at [195, 223] on p "KOMAL FARAZ 2422112736 00966507740483" at bounding box center [190, 224] width 45 height 27
click at [282, 288] on textarea at bounding box center [345, 290] width 342 height 17
type textarea "sorry your insurance not covered at dallah alnakeel"
click at [468, 310] on button "Send and close" at bounding box center [456, 313] width 37 height 12
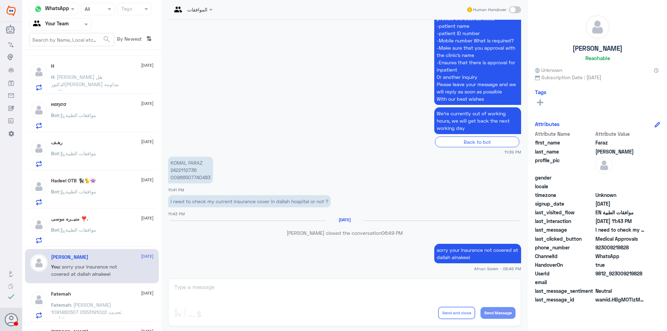
scroll to position [312, 0]
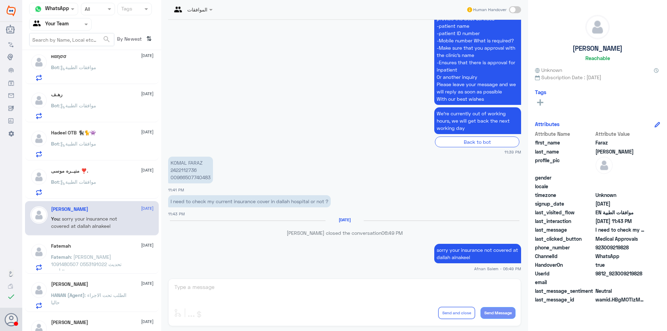
click at [94, 248] on div "Fatemah [DATE]" at bounding box center [102, 246] width 102 height 6
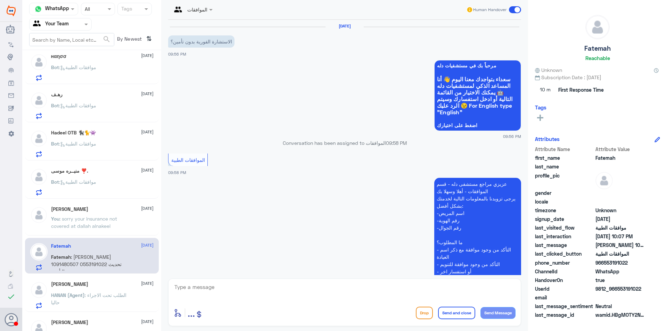
scroll to position [138, 0]
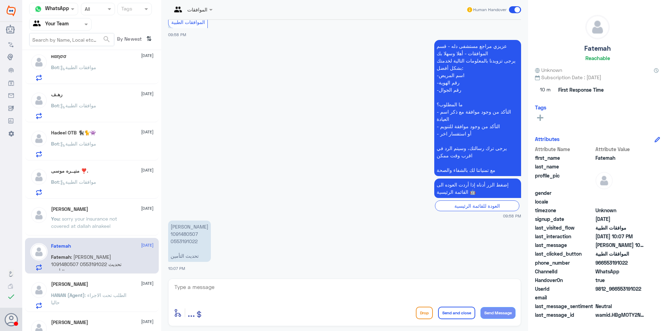
click at [177, 242] on p "[PERSON_NAME] 1091480507 0553191022 تحديث التأمين" at bounding box center [189, 240] width 43 height 41
click at [191, 237] on p "[PERSON_NAME] 1091480507 0553191022 تحديث التأمين" at bounding box center [189, 240] width 43 height 41
click at [191, 235] on p "[PERSON_NAME] 1091480507 0553191022 تحديث التأمين" at bounding box center [189, 240] width 43 height 41
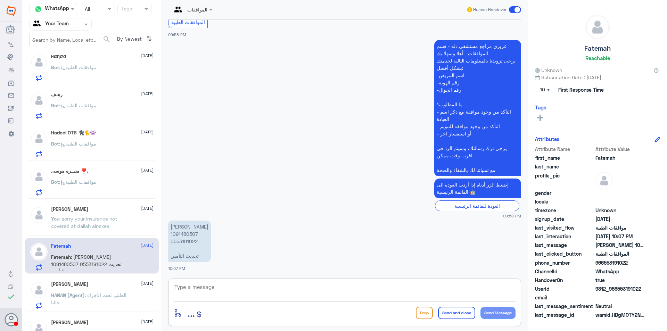
click at [261, 289] on textarea at bounding box center [345, 290] width 342 height 17
type textarea "j"
click at [207, 8] on div at bounding box center [192, 9] width 48 height 8
click at [210, 56] on div "Nouf Zaid" at bounding box center [204, 60] width 57 height 12
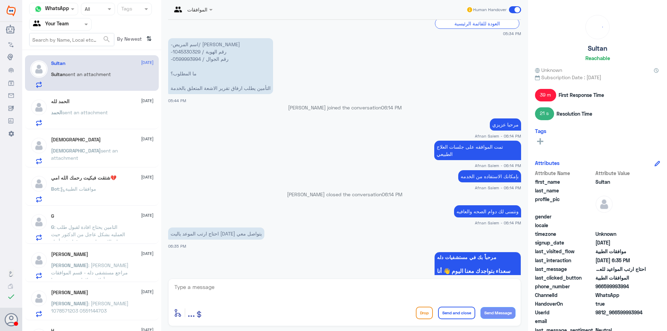
scroll to position [308, 0]
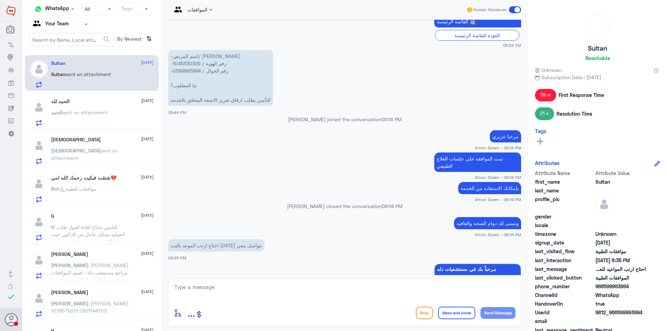
click at [183, 72] on p "-اسم المريض/ [PERSON_NAME] -رقم الهوية / 1045330329 -رقم الجوال / 0599993994 ما…" at bounding box center [220, 78] width 105 height 56
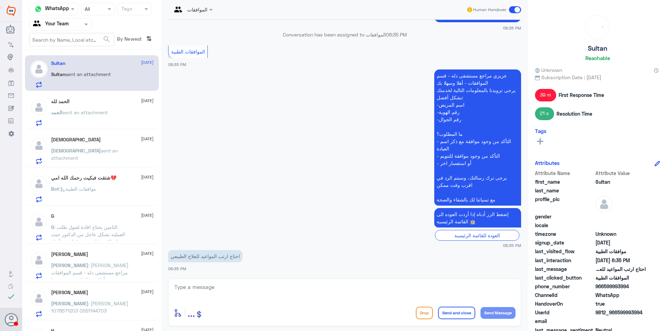
scroll to position [621, 0]
click at [266, 284] on textarea at bounding box center [345, 290] width 342 height 17
type textarea "ب"
type textarea "ر"
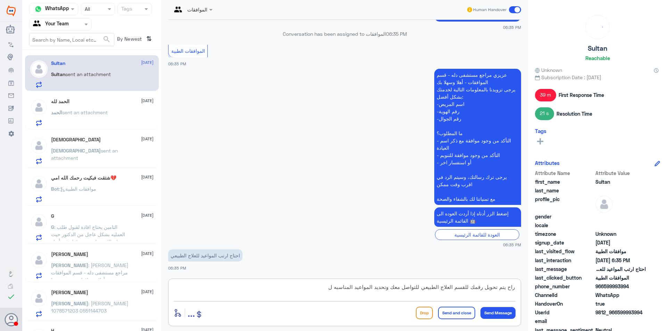
type textarea "راح يتم تحويل رقمك للقسم العلاج الطبيعي للتواصل معك وتحديد المواعيد المناسبه لك"
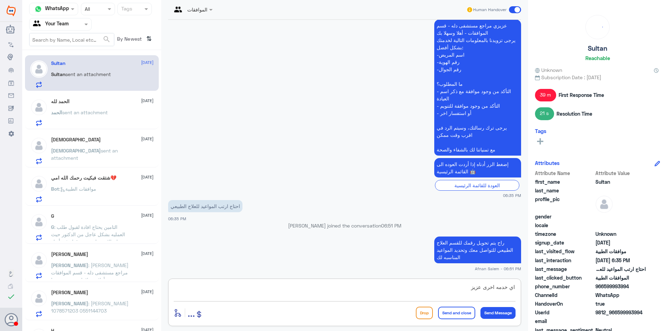
type textarea "اي خدمه اخرى عزيزي"
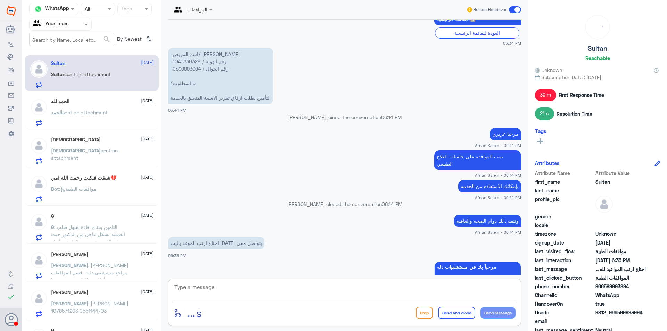
scroll to position [680, 0]
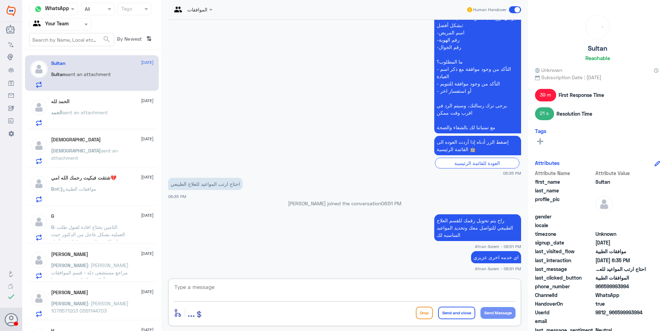
click at [95, 107] on div "الحمد لله [DATE] الحمد sent an attachment" at bounding box center [102, 112] width 102 height 27
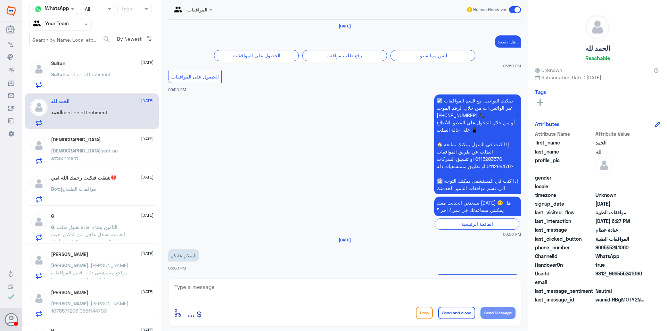
scroll to position [689, 0]
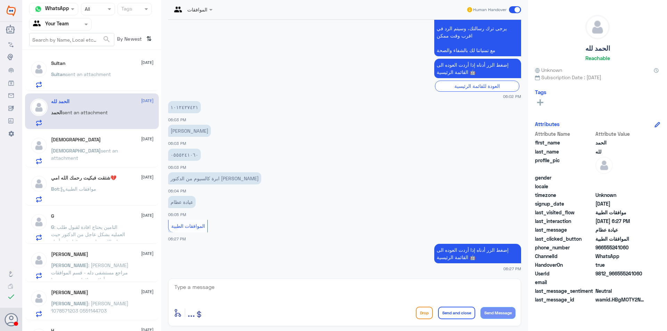
click at [93, 81] on p "Sultan sent an attachment" at bounding box center [81, 78] width 60 height 17
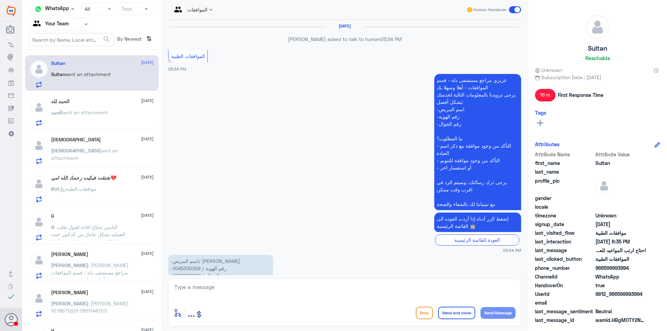
scroll to position [589, 0]
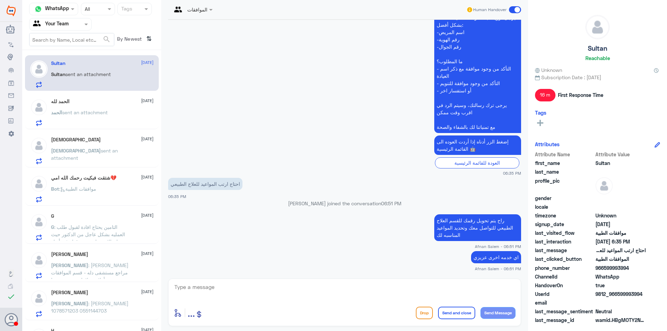
click at [302, 282] on textarea at bounding box center [345, 290] width 342 height 17
click at [303, 286] on textarea at bounding box center [345, 290] width 342 height 17
click at [106, 143] on div "[PERSON_NAME] [DATE] [DEMOGRAPHIC_DATA] sent an attachment" at bounding box center [102, 150] width 102 height 27
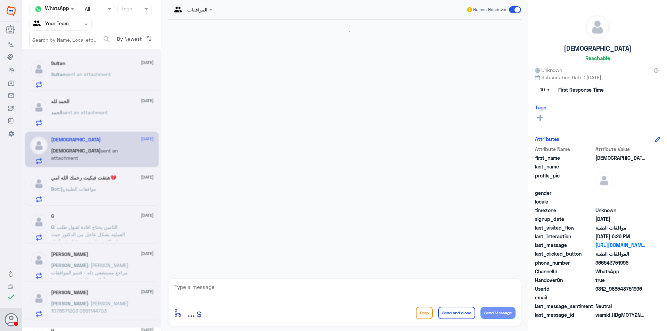
click at [97, 74] on span "sent an attachment" at bounding box center [87, 74] width 45 height 6
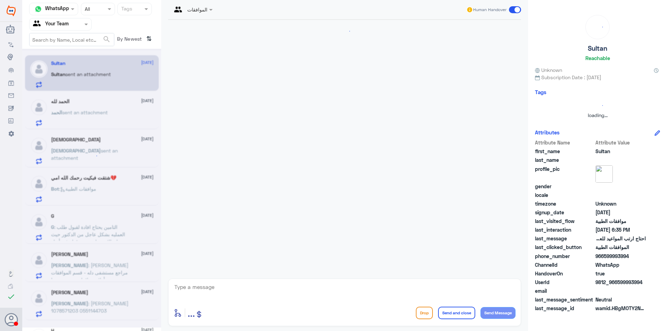
click at [97, 74] on div at bounding box center [91, 188] width 139 height 279
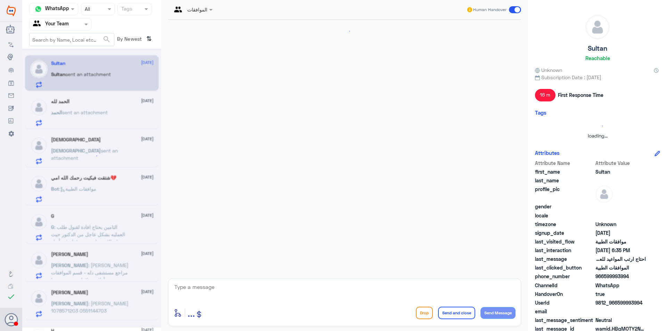
scroll to position [589, 0]
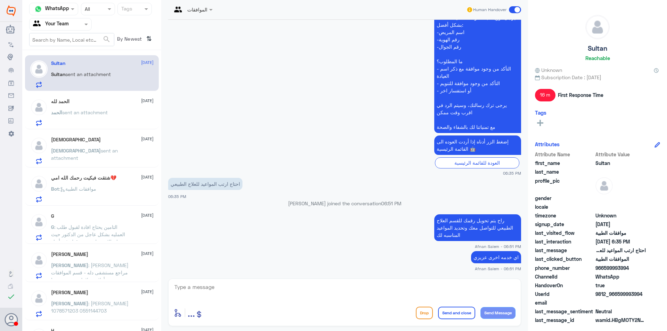
click at [235, 289] on textarea at bounding box center [345, 290] width 342 height 17
type textarea "f"
type textarea "نتمنى لكم دوام الصحه والعافيه"
click at [457, 316] on button "Send and close" at bounding box center [456, 313] width 37 height 12
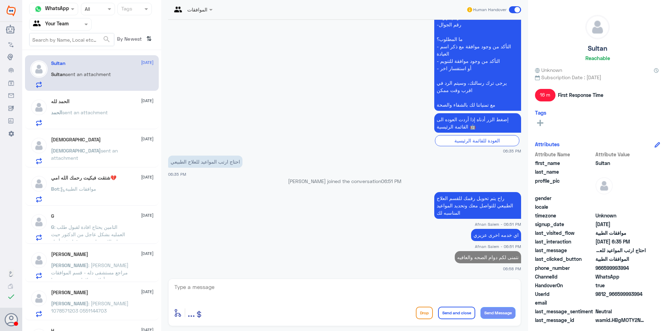
scroll to position [609, 0]
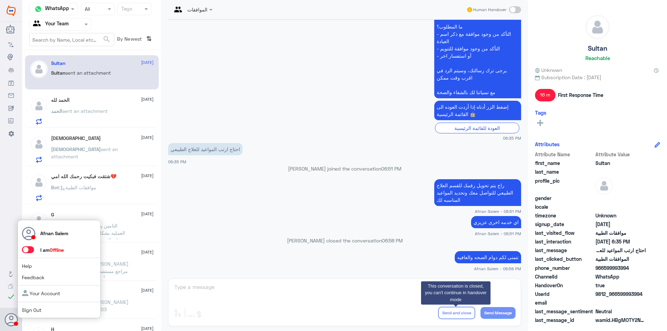
click at [37, 307] on span "Sign Out" at bounding box center [43, 309] width 43 height 7
click at [38, 309] on link "Sign Out" at bounding box center [31, 310] width 19 height 6
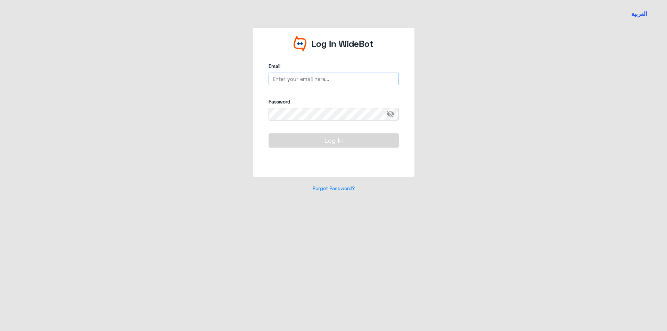
type input "[EMAIL_ADDRESS][DOMAIN_NAME]"
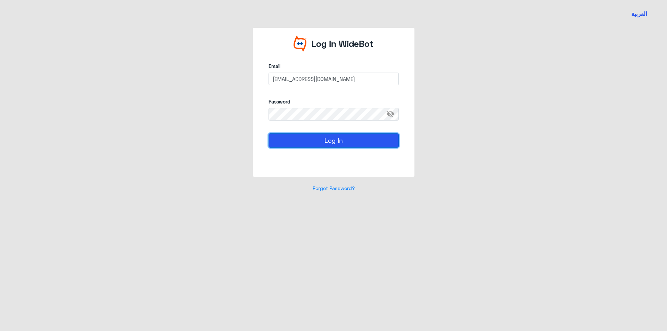
click at [354, 139] on button "Log In" at bounding box center [333, 140] width 130 height 14
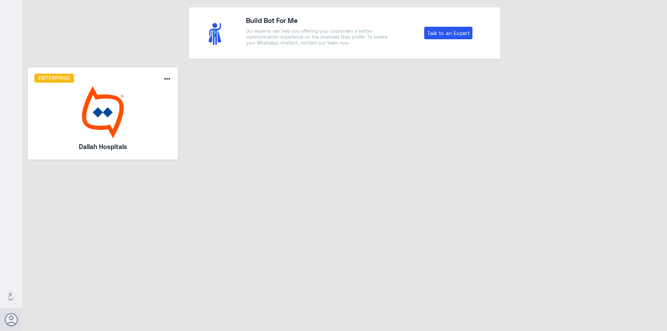
click at [117, 102] on img at bounding box center [102, 112] width 137 height 52
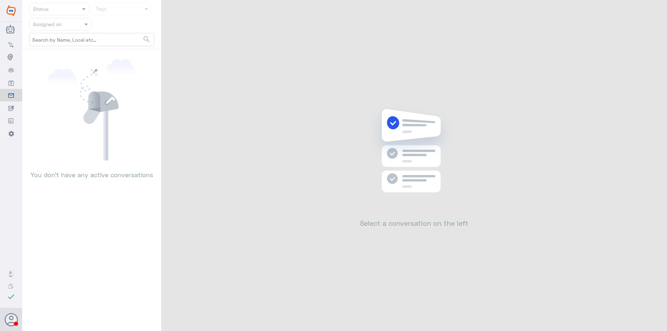
click at [56, 24] on input "text" at bounding box center [52, 24] width 38 height 8
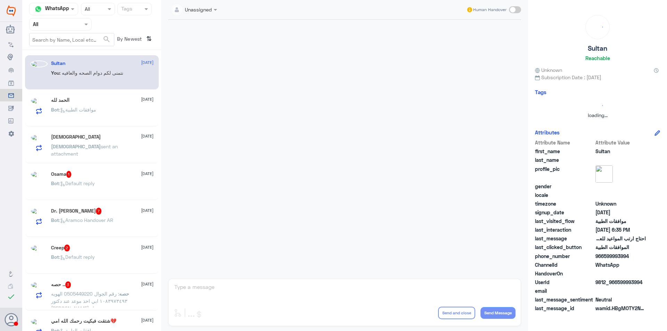
click at [66, 26] on input "text" at bounding box center [52, 24] width 38 height 8
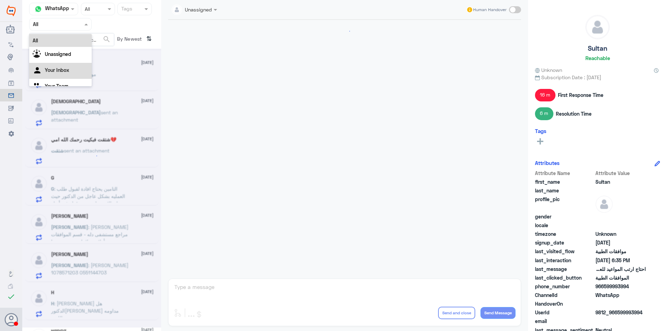
scroll to position [689, 0]
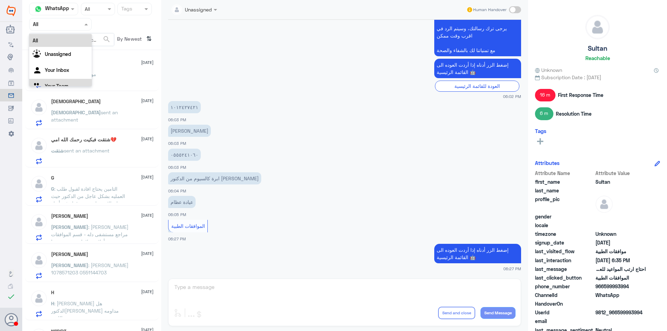
click at [123, 85] on div "Bot : موافقات الطبية" at bounding box center [102, 80] width 102 height 16
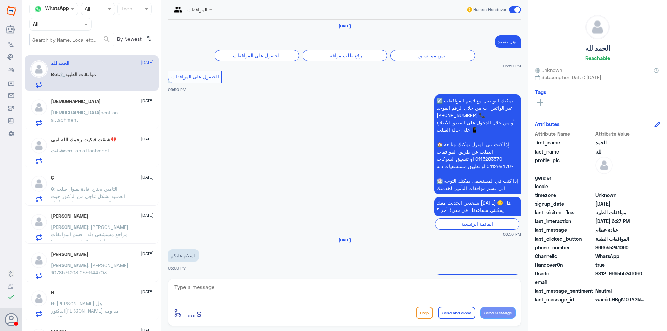
scroll to position [689, 0]
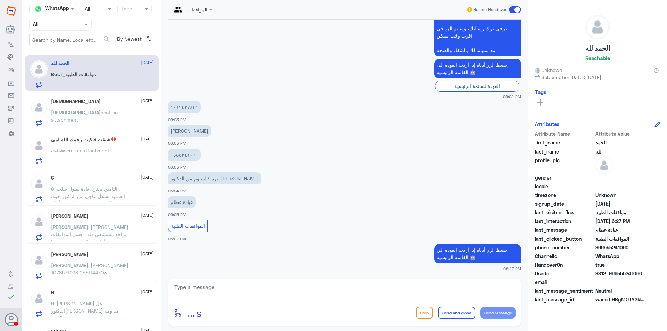
click at [65, 31] on nav "Channel WhatsApp Status × All Tags Agent Filter All search By Newest ⇅" at bounding box center [91, 26] width 139 height 47
click at [63, 27] on input "text" at bounding box center [52, 24] width 38 height 8
click at [78, 82] on div "Your Team" at bounding box center [60, 87] width 62 height 16
click at [89, 112] on span "sent an attachment" at bounding box center [84, 115] width 67 height 13
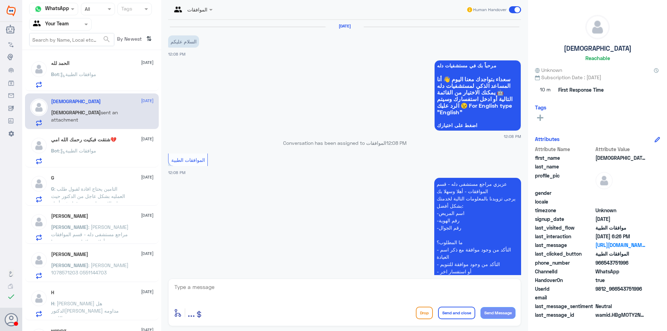
scroll to position [525, 0]
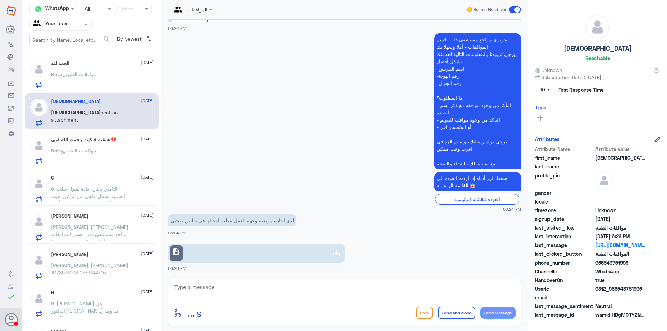
click at [120, 185] on p "G : التامين يحتاج افادة لقبول طلب العمليه بشكل عاجل من الدكتور حيث ان الاشعه لم…" at bounding box center [90, 193] width 78 height 17
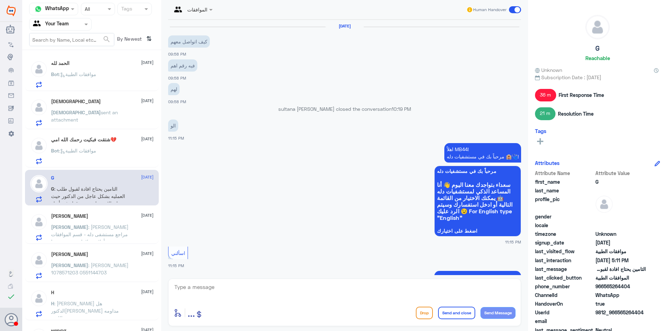
scroll to position [645, 0]
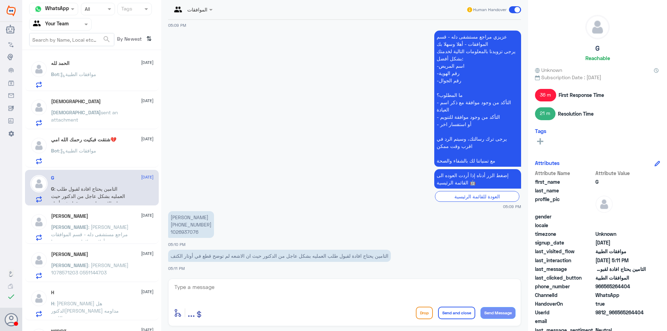
click at [120, 236] on p "[PERSON_NAME] : [PERSON_NAME] مراجع مستشفى دله - قسم الموافقات - أهلا وسهلا بك …" at bounding box center [90, 231] width 78 height 17
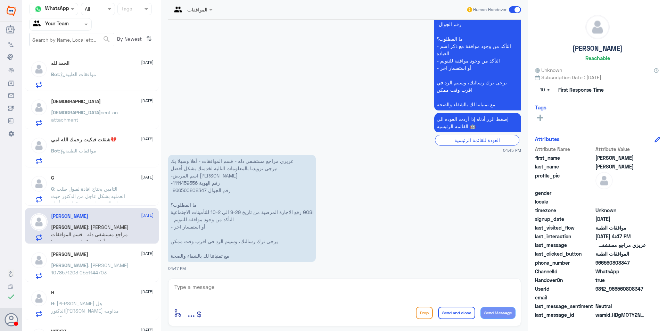
click at [108, 67] on div "الحمد لله [DATE] Bot : موافقات الطبية" at bounding box center [102, 73] width 102 height 27
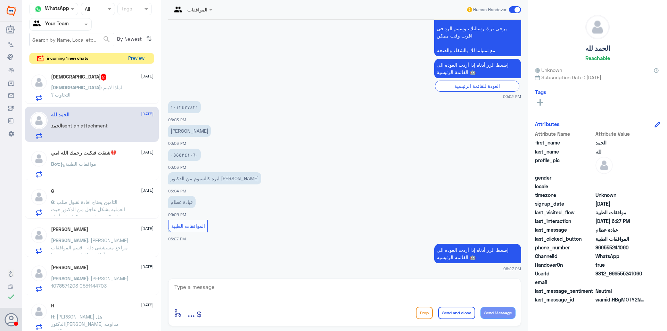
click at [135, 57] on button "Preview" at bounding box center [136, 58] width 22 height 11
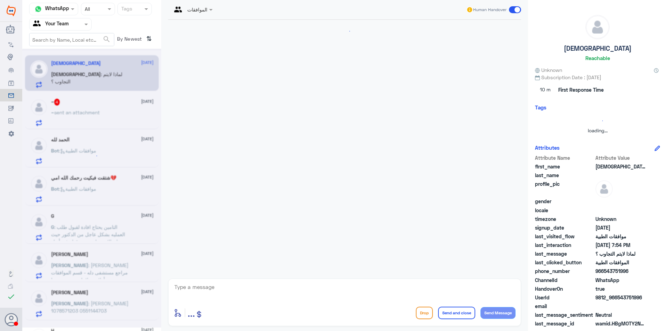
scroll to position [573, 0]
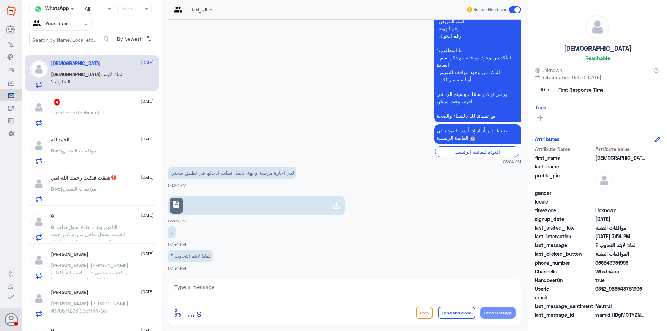
click at [127, 127] on div "~ 4 [DATE] ~ sent an attachment" at bounding box center [92, 111] width 134 height 36
click at [125, 126] on div "~ sent an attachment" at bounding box center [102, 118] width 102 height 16
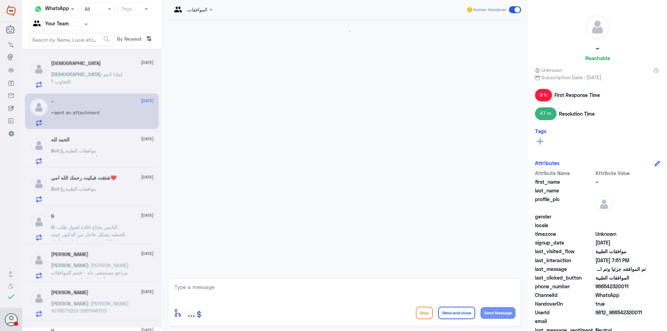
scroll to position [716, 0]
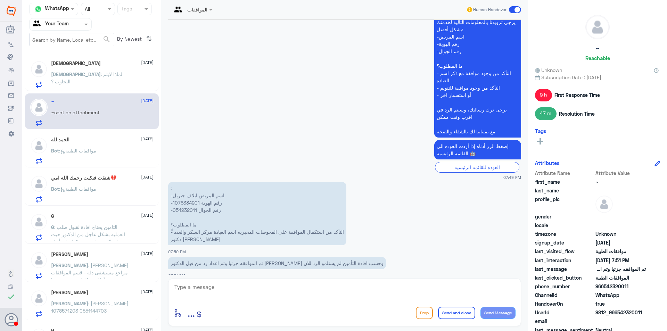
click at [193, 199] on p ": -اسم المريض ايلاف جبريل -رقم الهوية 1076334901 -رقم الجوال 054232011 ما المطل…" at bounding box center [257, 213] width 178 height 63
click at [185, 193] on p ": -اسم المريض ايلاف جبريل -رقم الهوية 1076334901 -رقم الجوال 054232011 ما المطل…" at bounding box center [257, 213] width 178 height 63
click at [89, 157] on p "Bot : موافقات الطبية" at bounding box center [73, 155] width 45 height 17
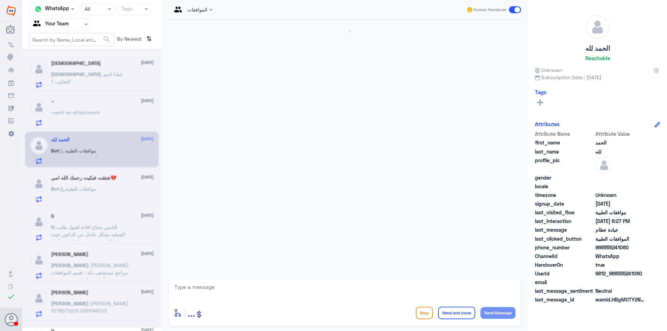
scroll to position [689, 0]
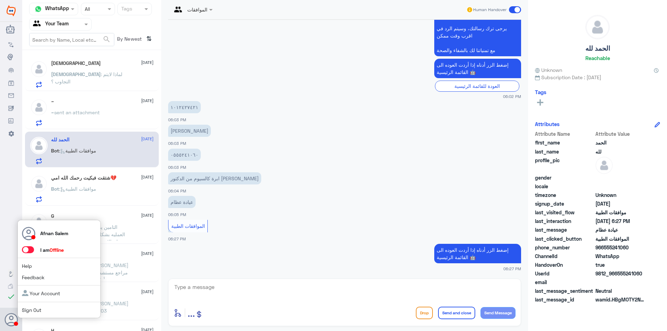
click at [37, 308] on link "Sign Out" at bounding box center [31, 310] width 19 height 6
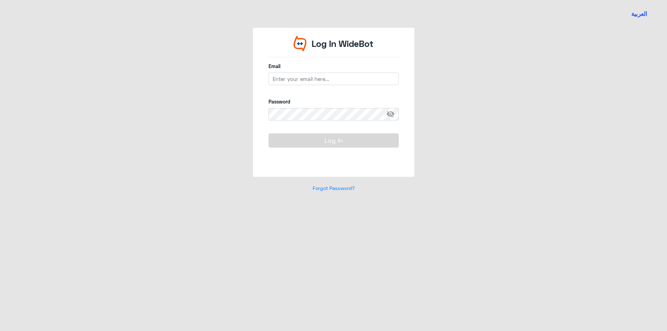
type input "[EMAIL_ADDRESS][DOMAIN_NAME]"
